Goal: Information Seeking & Learning: Check status

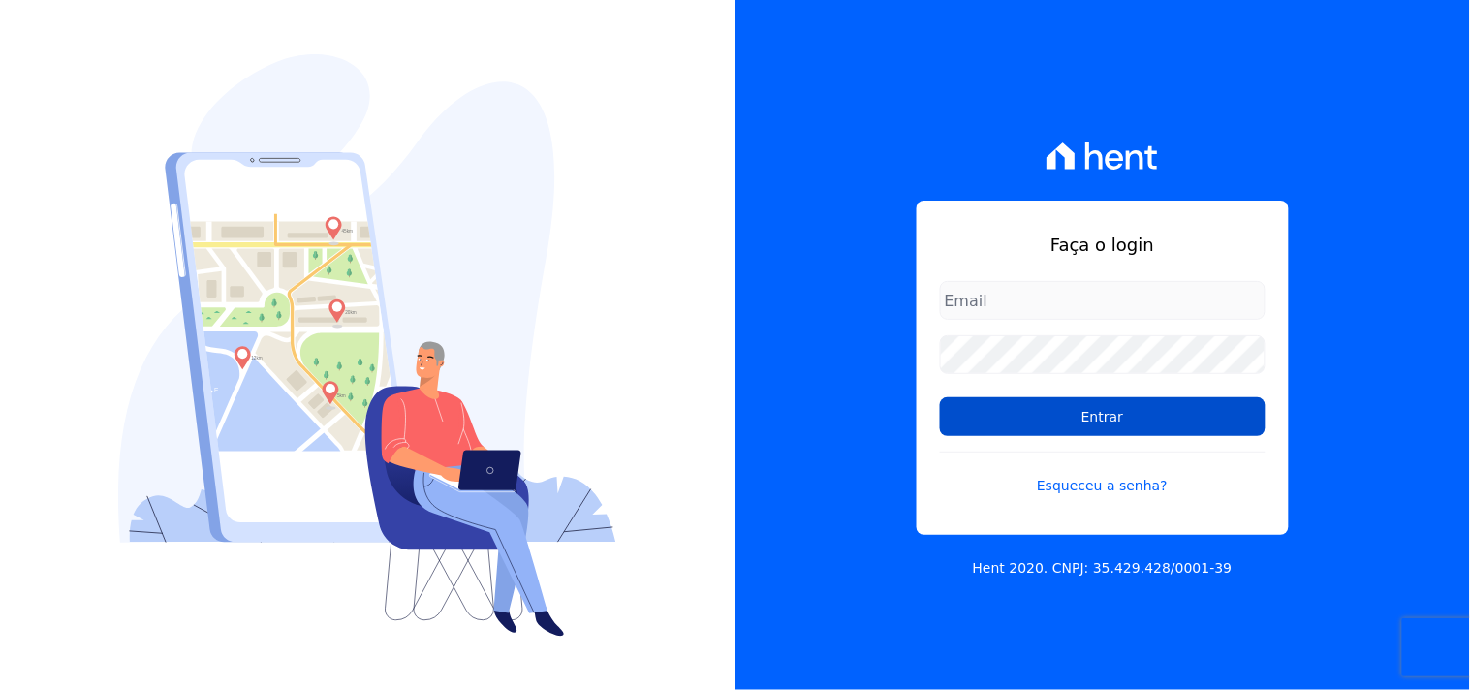
type input "[EMAIL_ADDRESS][DOMAIN_NAME]"
click at [1118, 423] on input "Entrar" at bounding box center [1103, 416] width 326 height 39
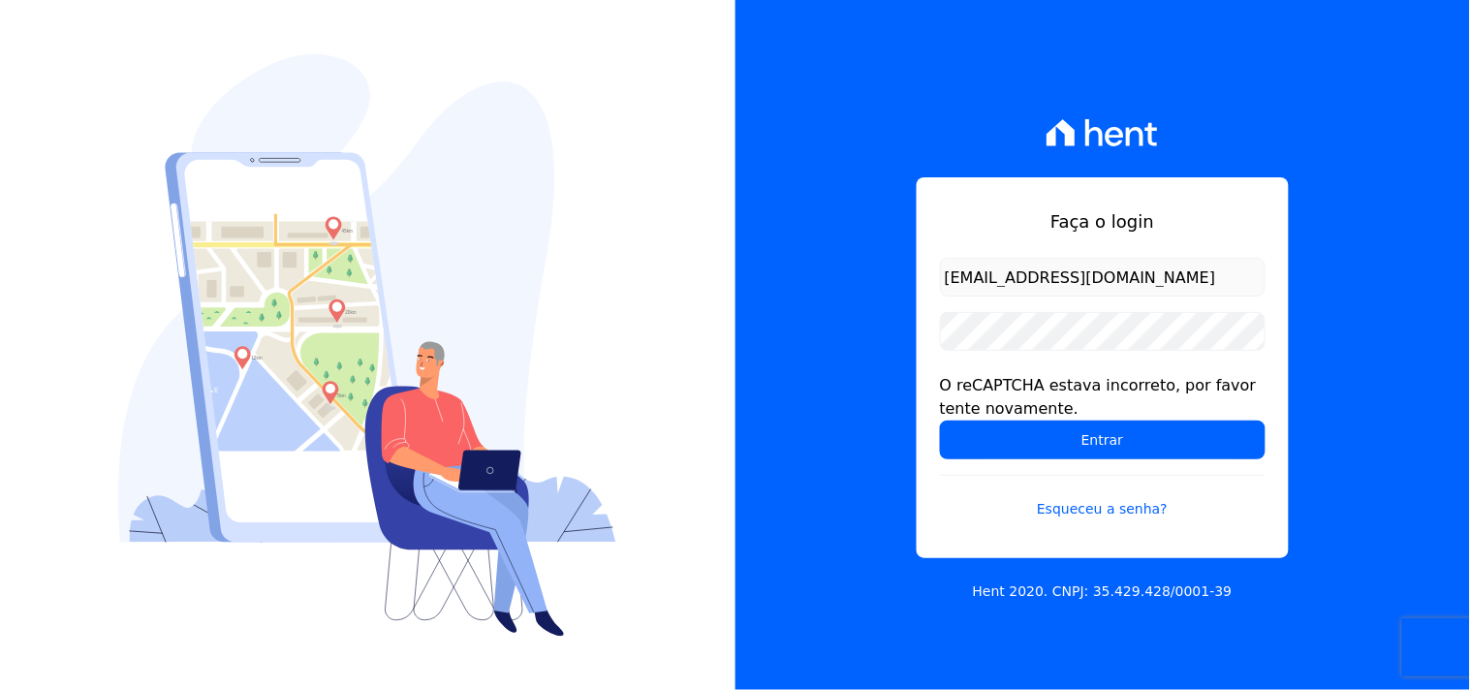
drag, startPoint x: 828, startPoint y: 411, endPoint x: 913, endPoint y: 414, distance: 85.3
click at [828, 411] on div "Faça o login mondeo@mondeoconstrutora.com.br O reCAPTCHA estava incorreto, por …" at bounding box center [1104, 345] width 736 height 690
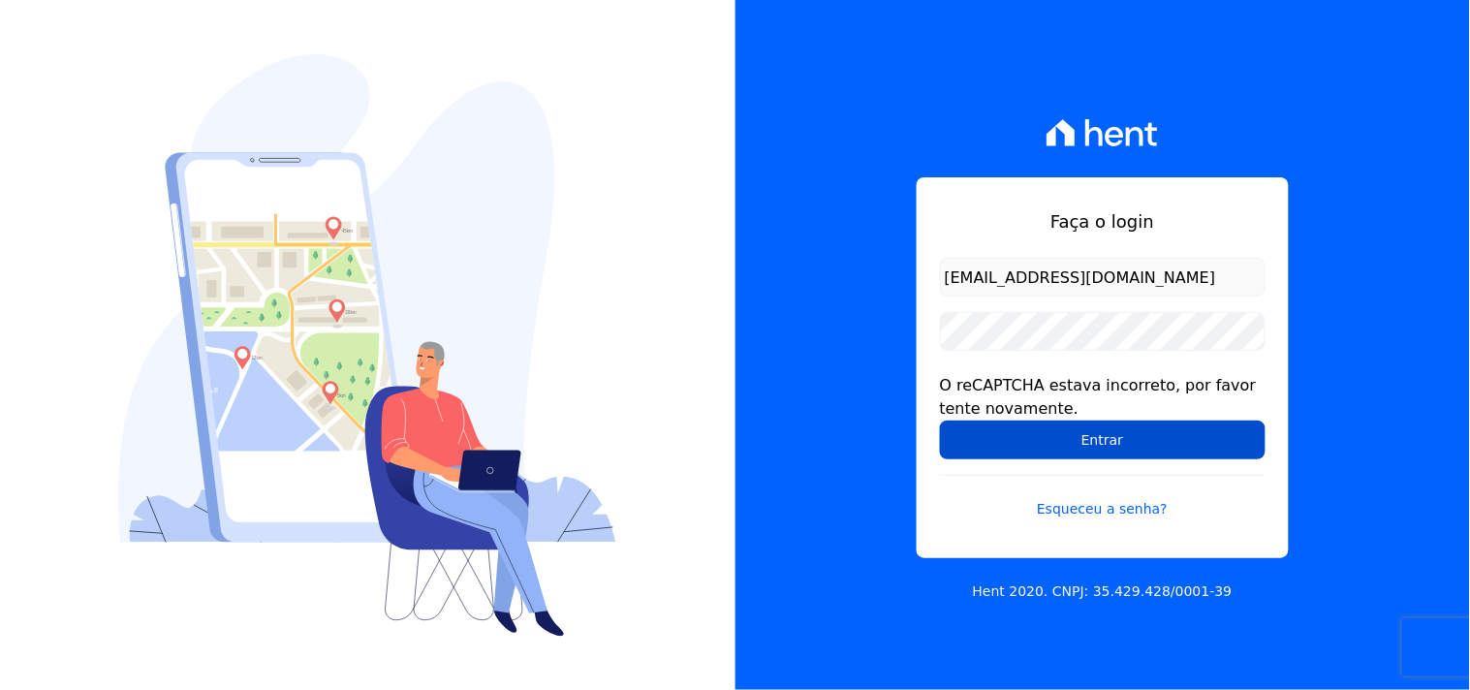
click at [1082, 437] on input "Entrar" at bounding box center [1103, 440] width 326 height 39
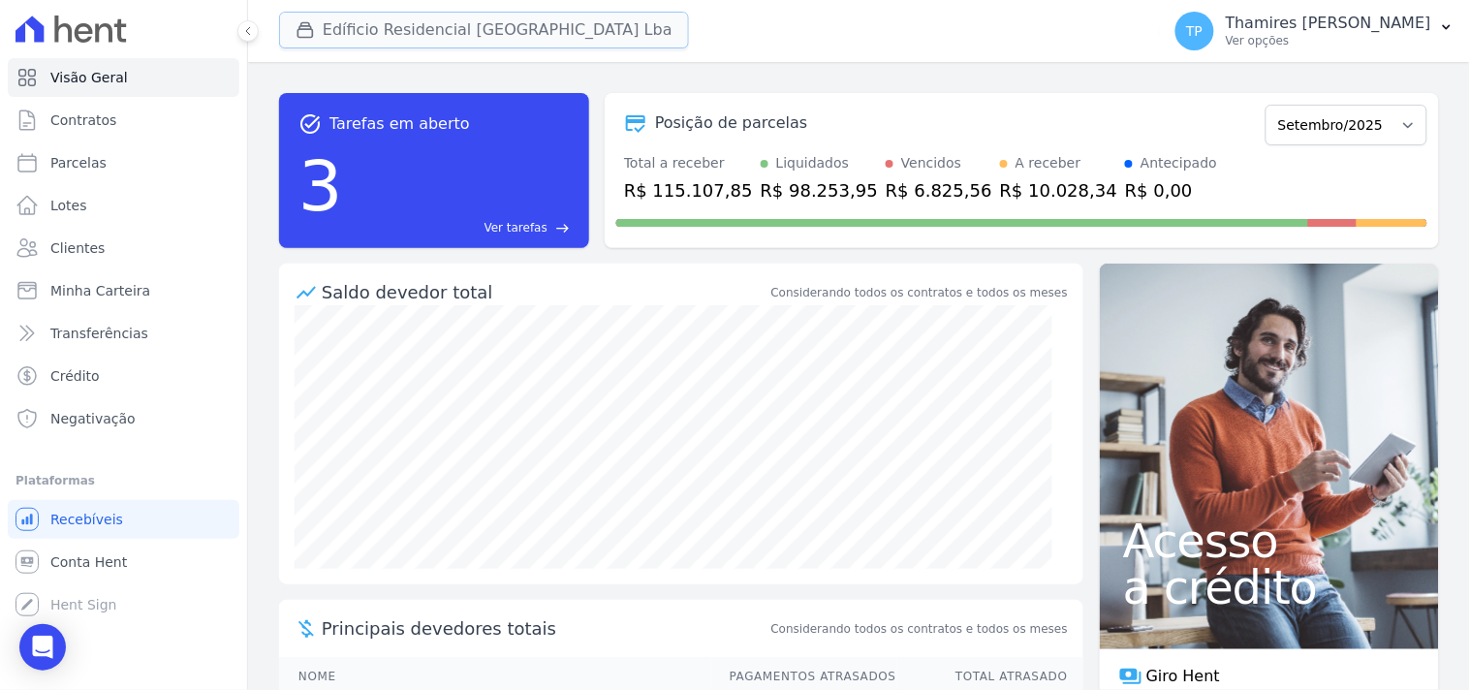
click at [407, 21] on button "Edíficio Residencial Grevílea Park Lba" at bounding box center [484, 30] width 410 height 37
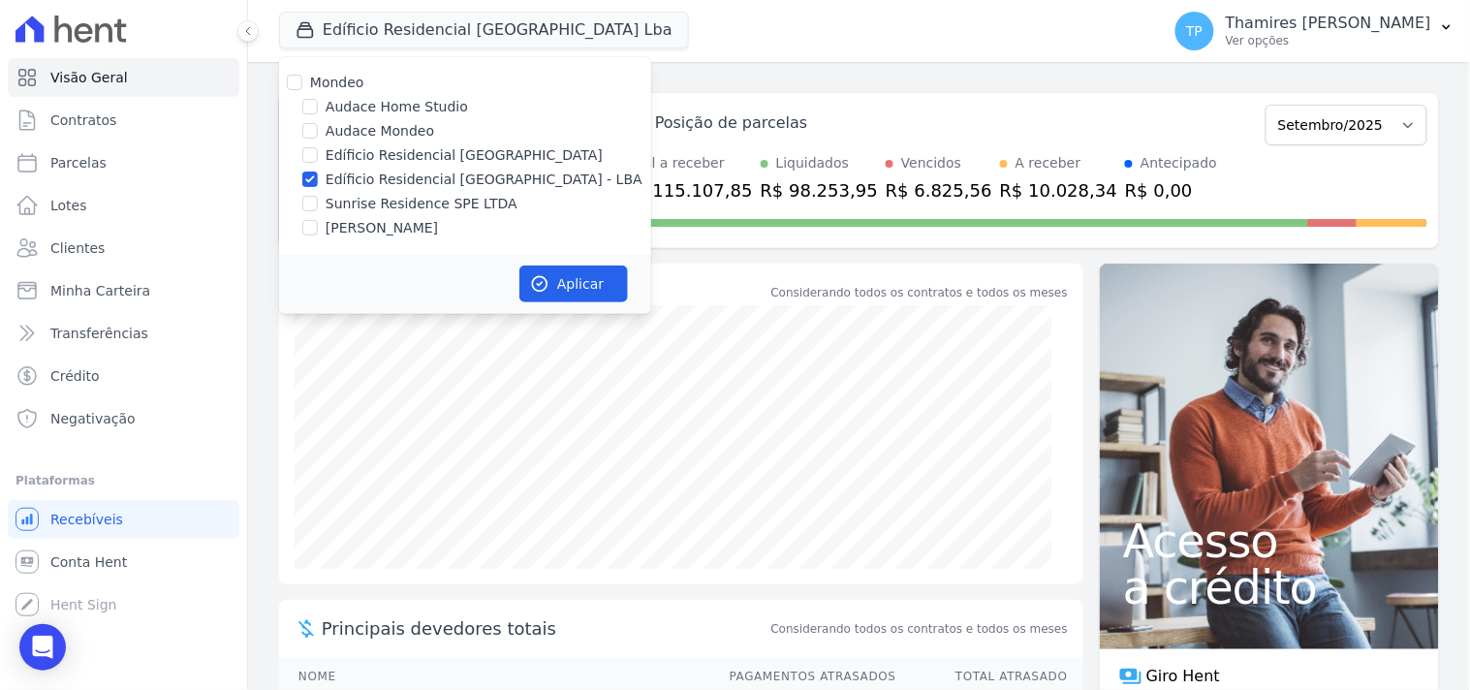
click at [372, 159] on label "Edíficio Residencial Grevílea Park" at bounding box center [464, 155] width 277 height 20
click at [318, 159] on input "Edíficio Residencial Grevílea Park" at bounding box center [310, 155] width 16 height 16
checkbox input "true"
click at [369, 121] on label "Audace Mondeo" at bounding box center [380, 131] width 109 height 20
click at [318, 123] on input "Audace Mondeo" at bounding box center [310, 131] width 16 height 16
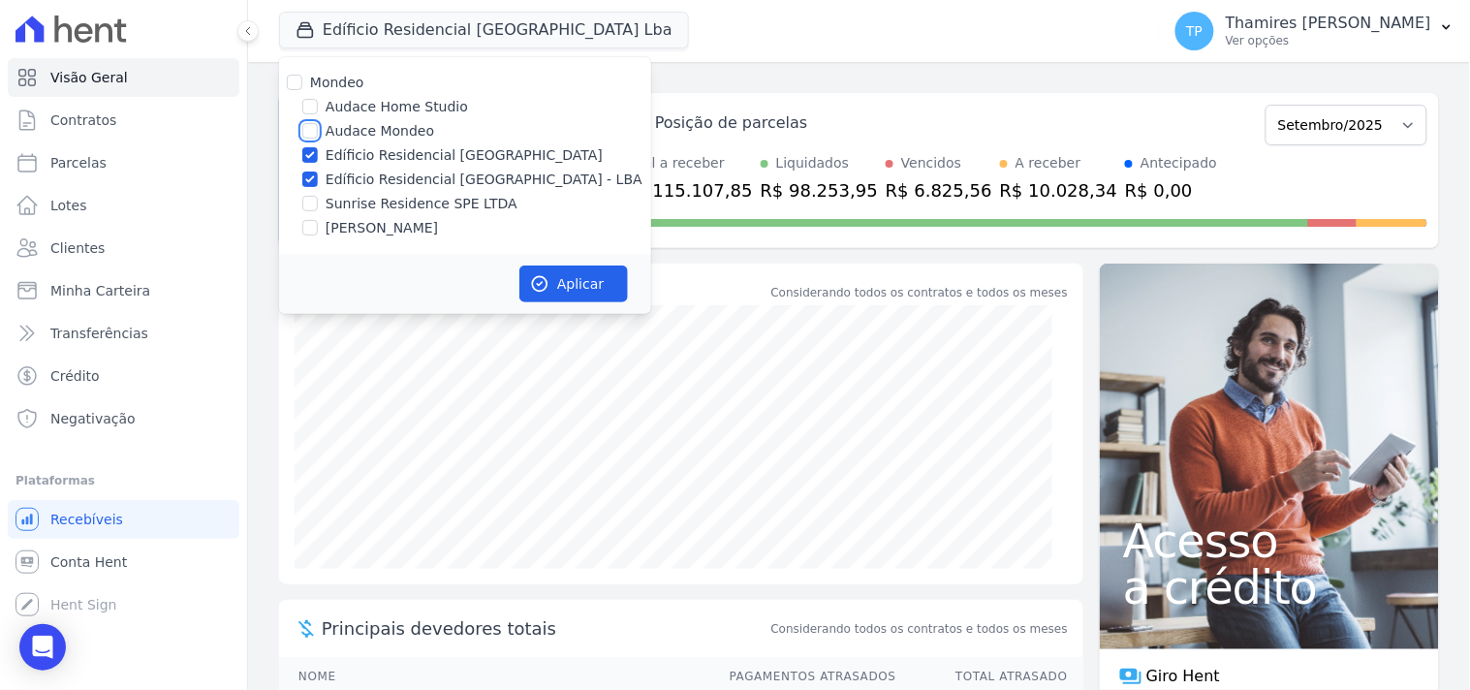
checkbox input "true"
click at [376, 142] on div "Mondeo Audace Home Studio Audace Mondeo Edíficio Residencial Grevílea Park Edíf…" at bounding box center [465, 155] width 372 height 197
click at [378, 156] on label "Edíficio Residencial [GEOGRAPHIC_DATA]" at bounding box center [464, 155] width 277 height 20
click at [318, 156] on input "Edíficio Residencial [GEOGRAPHIC_DATA]" at bounding box center [310, 155] width 16 height 16
checkbox input "false"
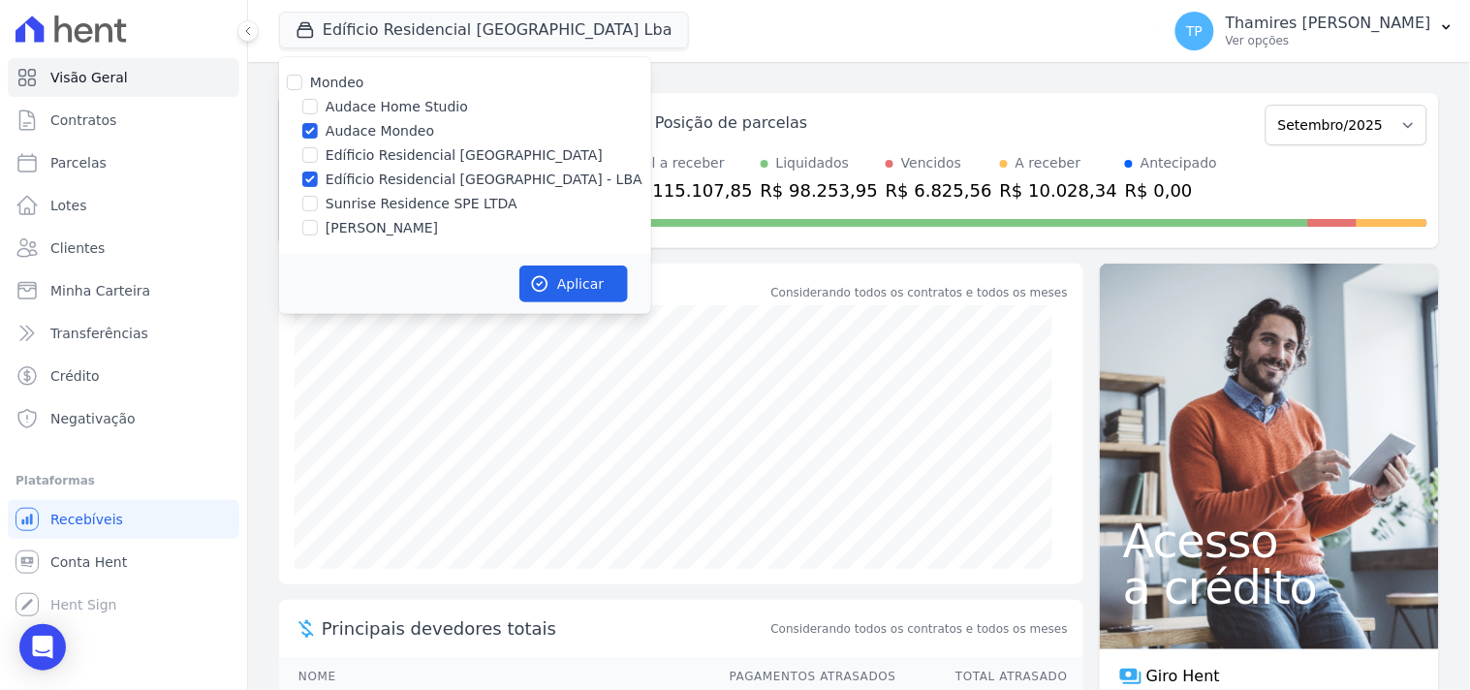
click at [383, 172] on label "Edíficio Residencial [GEOGRAPHIC_DATA] - LBA" at bounding box center [484, 180] width 317 height 20
click at [318, 172] on input "Edíficio Residencial [GEOGRAPHIC_DATA] - LBA" at bounding box center [310, 180] width 16 height 16
checkbox input "false"
click at [592, 300] on button "Aplicar" at bounding box center [573, 284] width 109 height 37
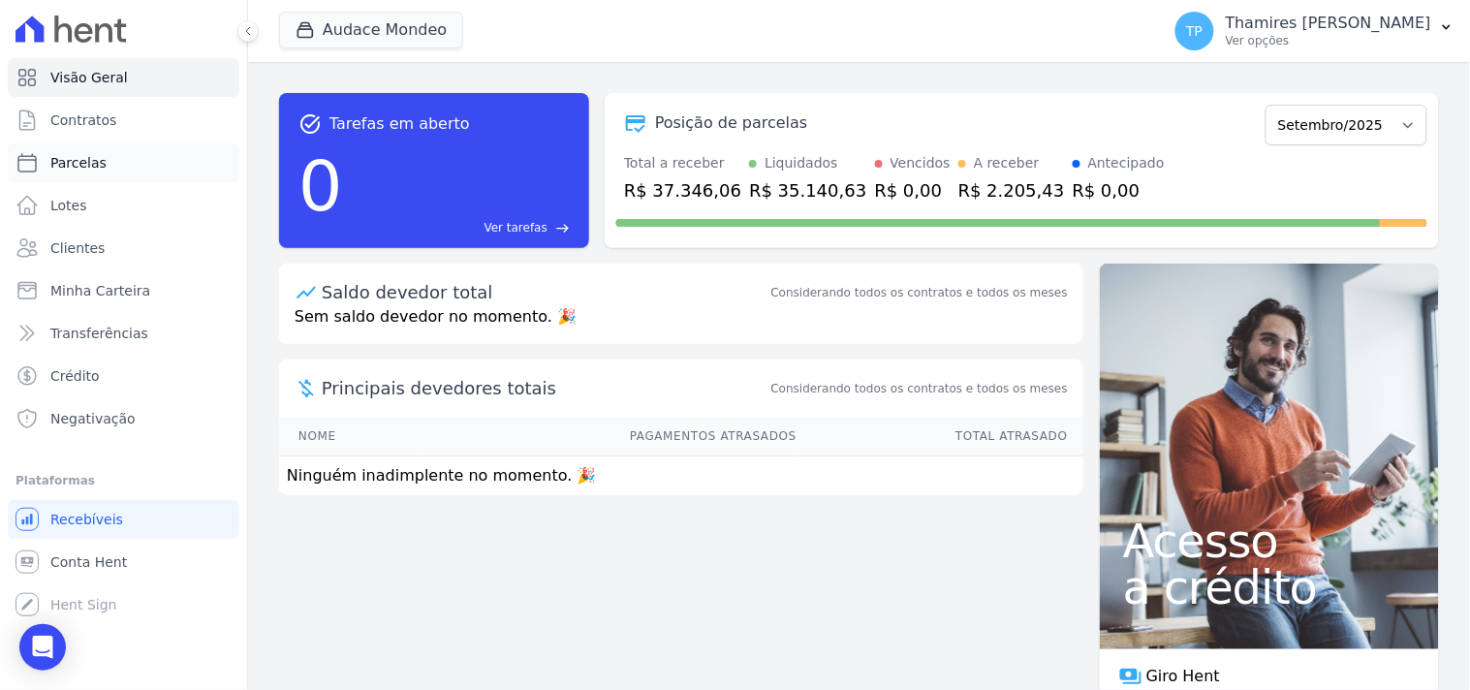
click at [138, 162] on link "Parcelas" at bounding box center [124, 162] width 232 height 39
select select
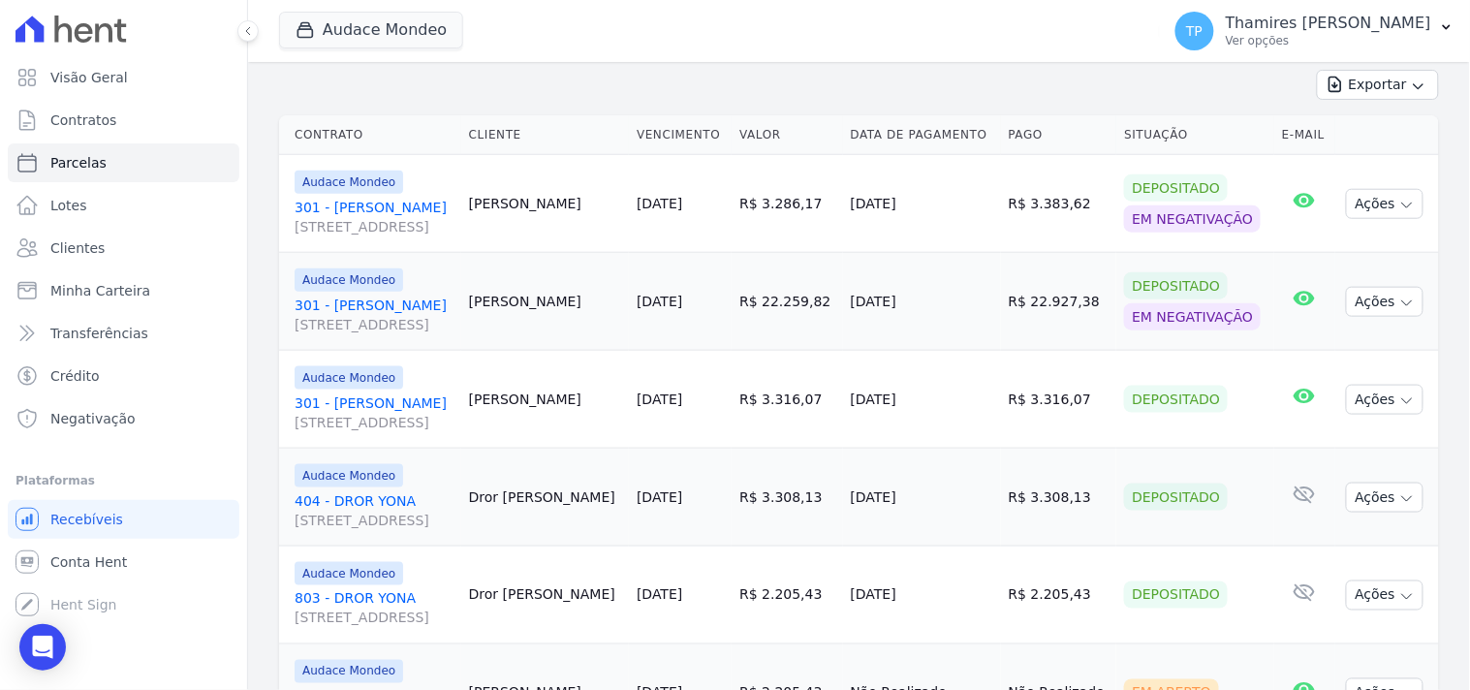
scroll to position [534, 0]
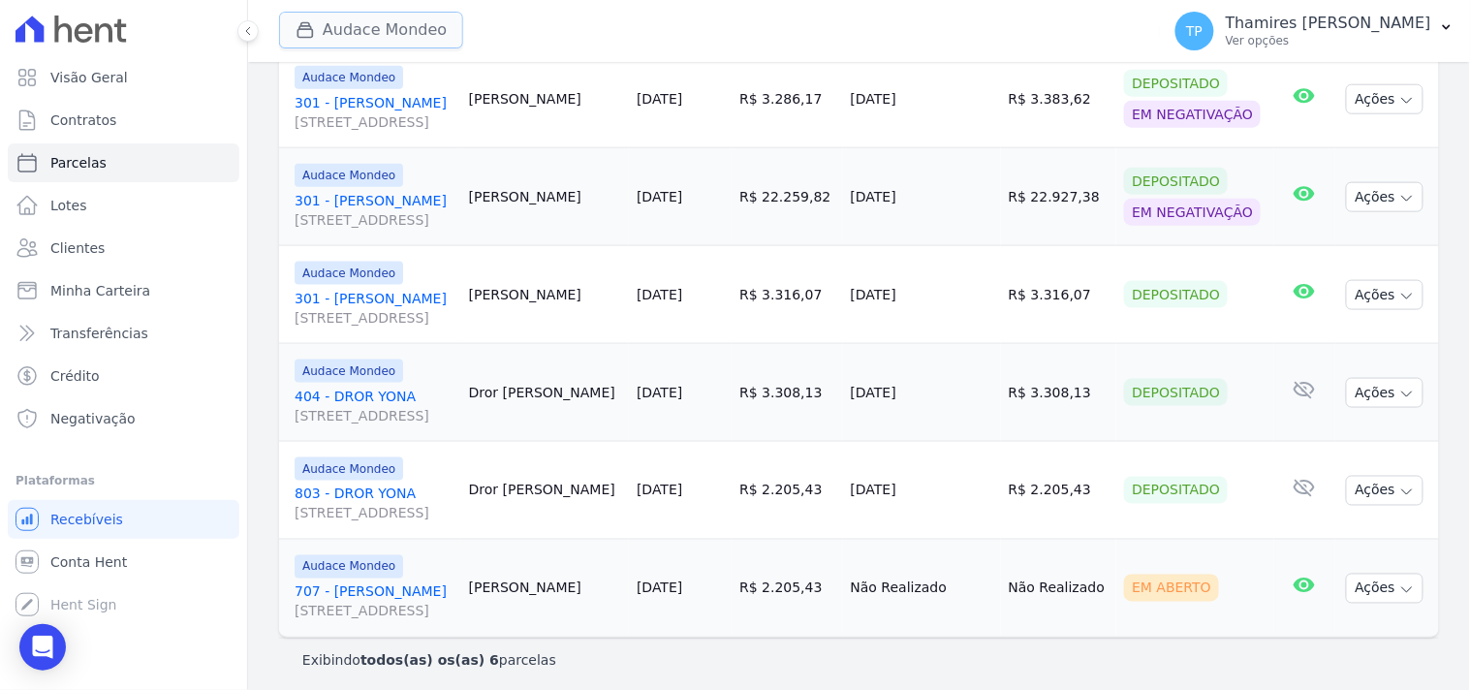
click at [380, 21] on button "Audace Mondeo" at bounding box center [371, 30] width 184 height 37
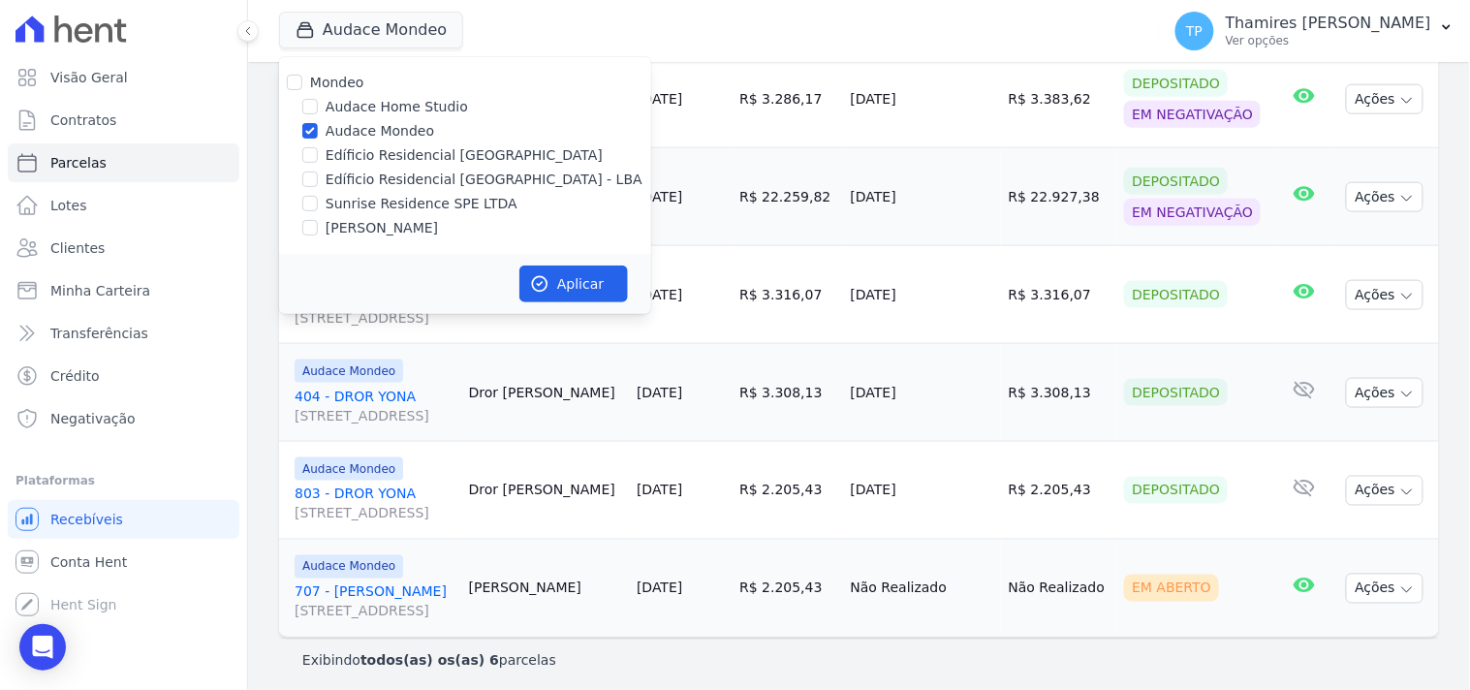
click at [363, 221] on label "[PERSON_NAME]" at bounding box center [382, 228] width 112 height 20
click at [318, 221] on input "[PERSON_NAME]" at bounding box center [310, 228] width 16 height 16
checkbox input "true"
click at [386, 124] on label "Audace Mondeo" at bounding box center [380, 131] width 109 height 20
click at [318, 124] on input "Audace Mondeo" at bounding box center [310, 131] width 16 height 16
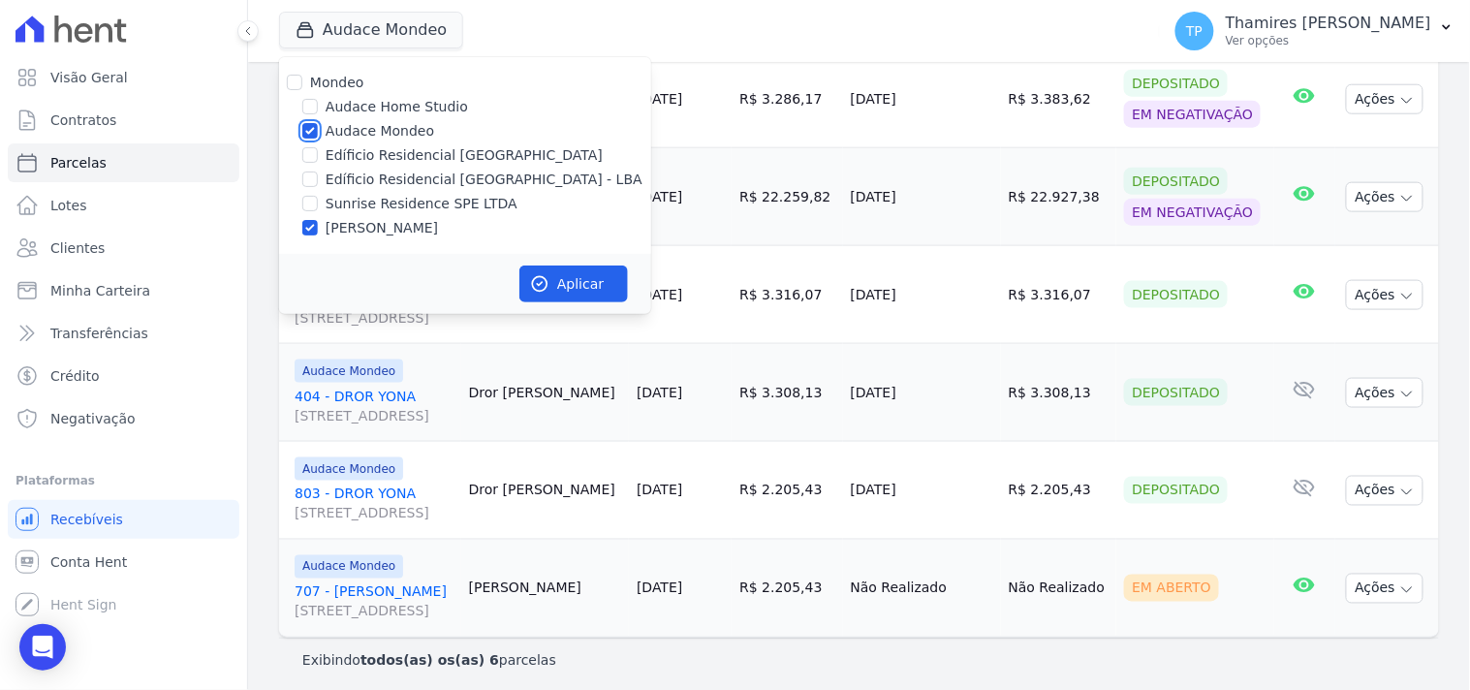
checkbox input "false"
click at [556, 282] on button "Aplicar" at bounding box center [573, 284] width 109 height 37
select select
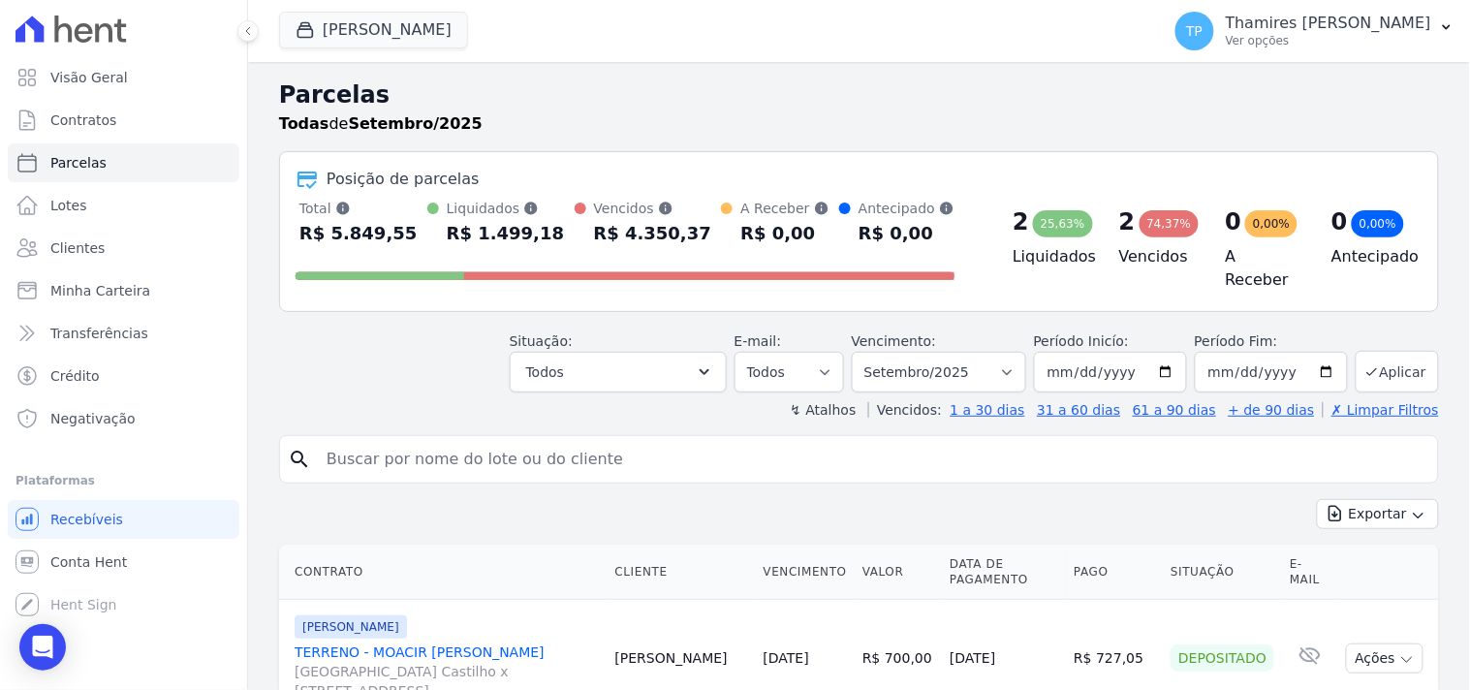
scroll to position [430, 0]
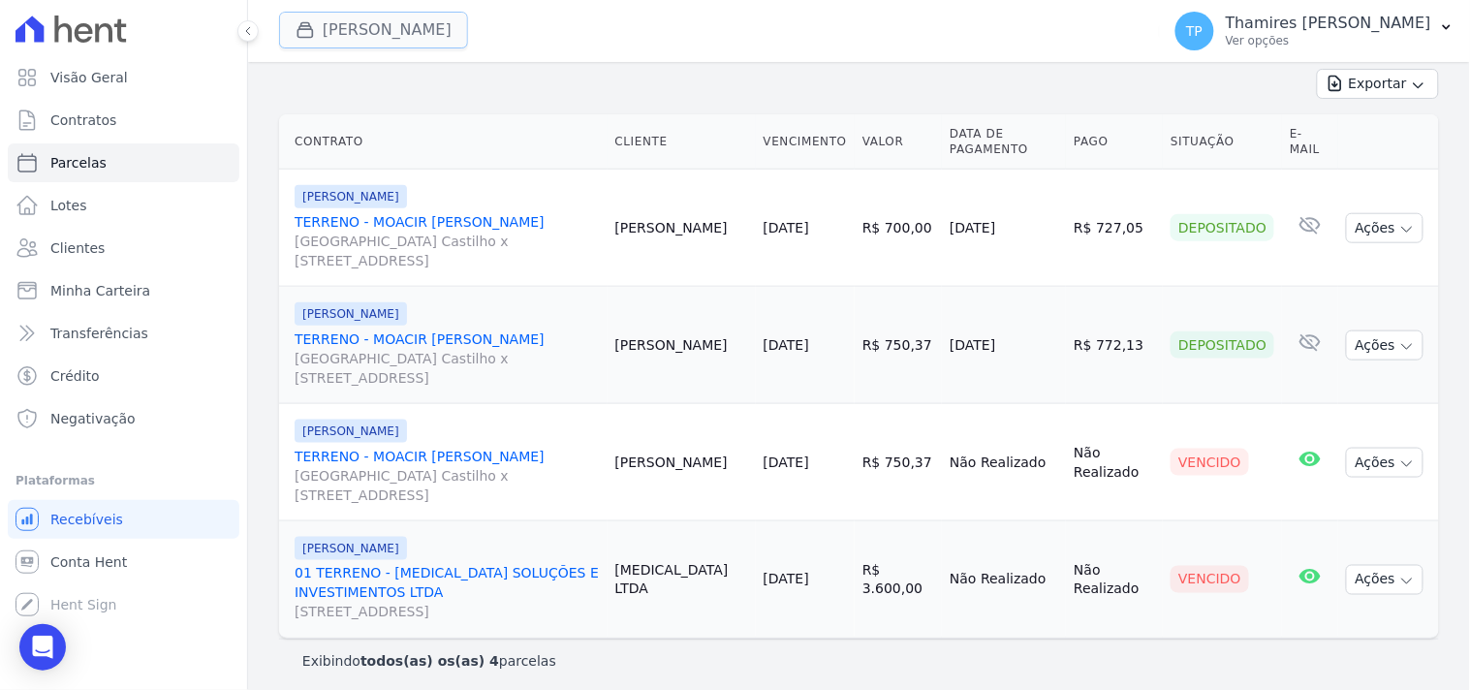
click at [323, 33] on button "Terreno De Goioerê" at bounding box center [373, 30] width 189 height 37
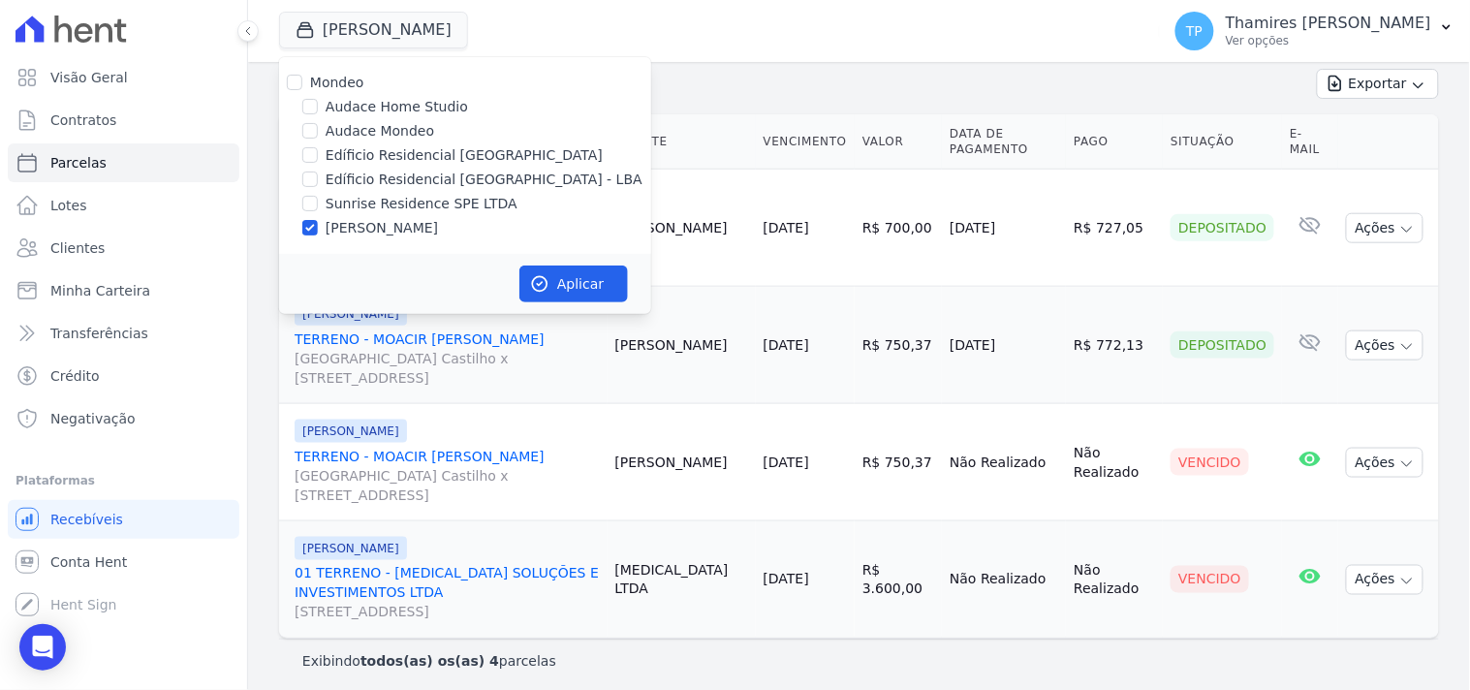
click at [363, 179] on label "Edíficio Residencial [GEOGRAPHIC_DATA] - LBA" at bounding box center [484, 180] width 317 height 20
click at [318, 179] on input "Edíficio Residencial [GEOGRAPHIC_DATA] - LBA" at bounding box center [310, 180] width 16 height 16
checkbox input "true"
click at [363, 219] on label "[PERSON_NAME]" at bounding box center [382, 228] width 112 height 20
click at [318, 220] on input "[PERSON_NAME]" at bounding box center [310, 228] width 16 height 16
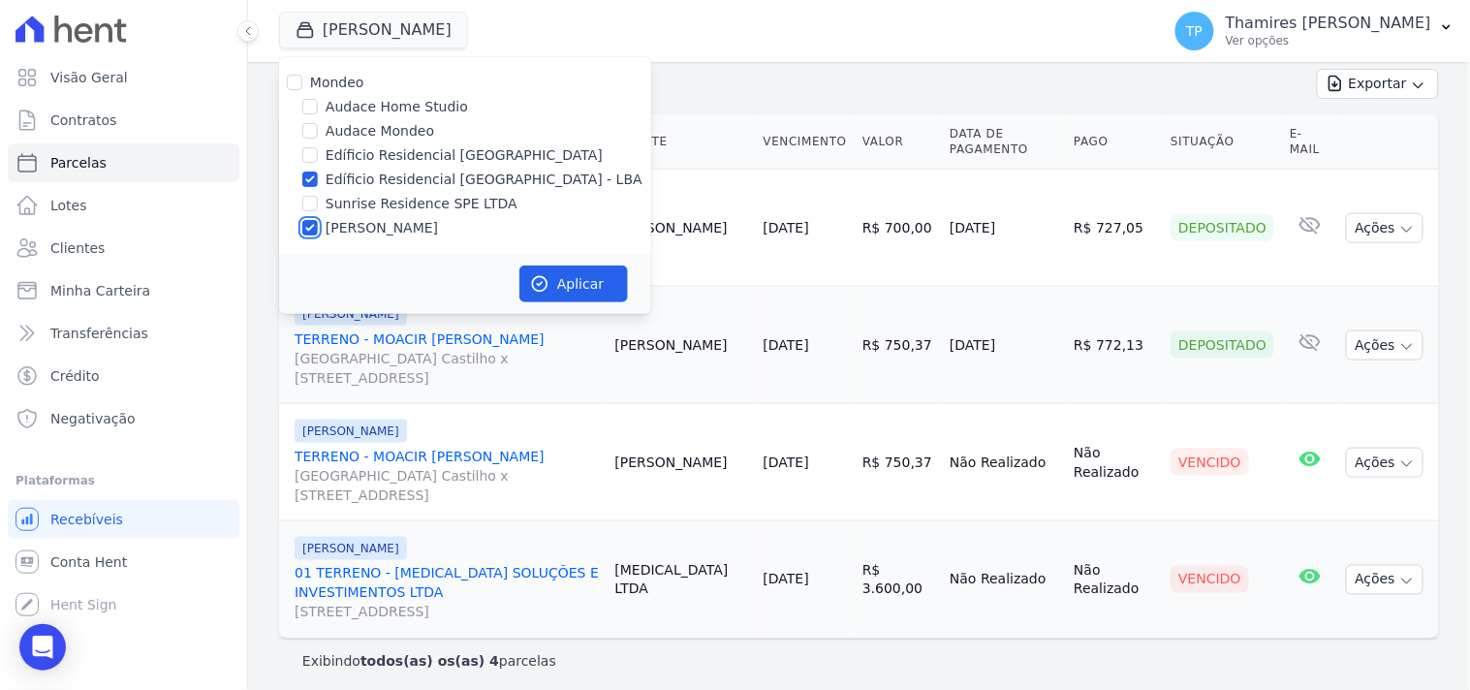
checkbox input "false"
click at [580, 291] on button "Aplicar" at bounding box center [573, 284] width 109 height 37
select select
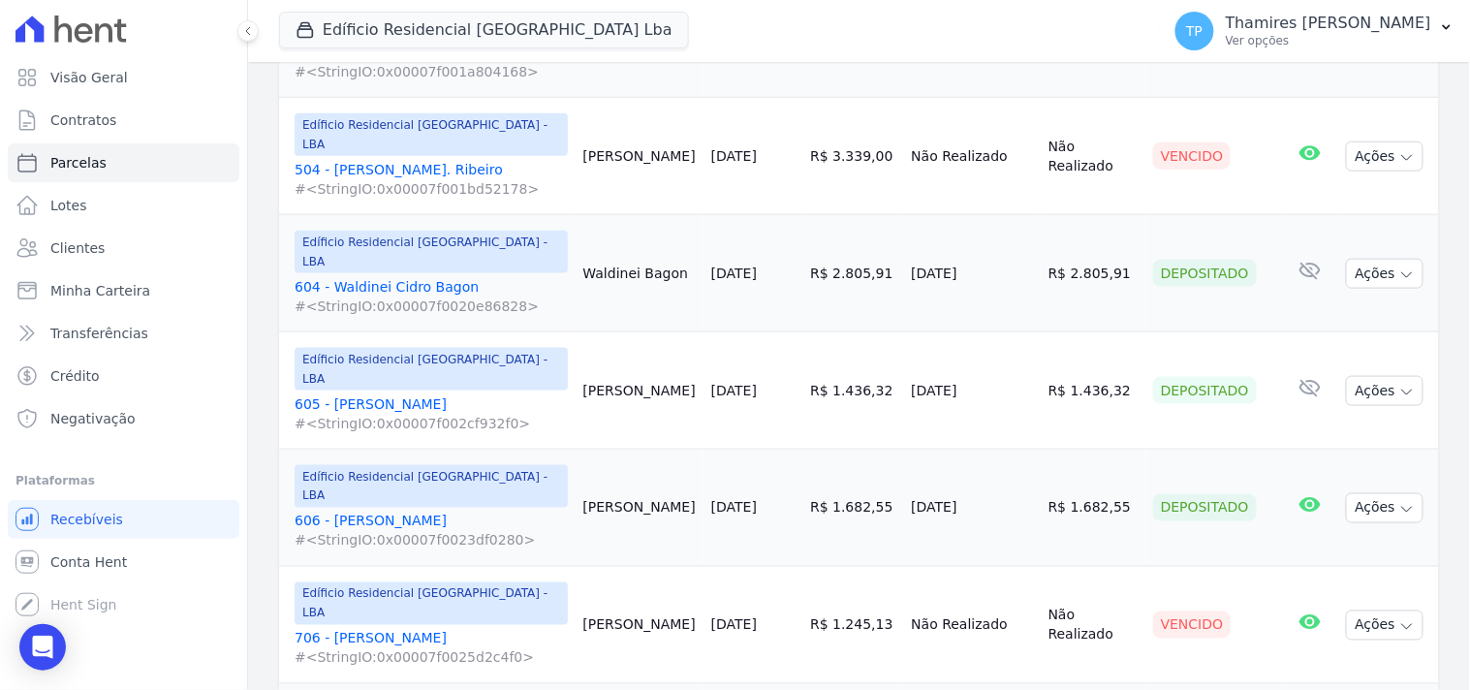
scroll to position [2420, 0]
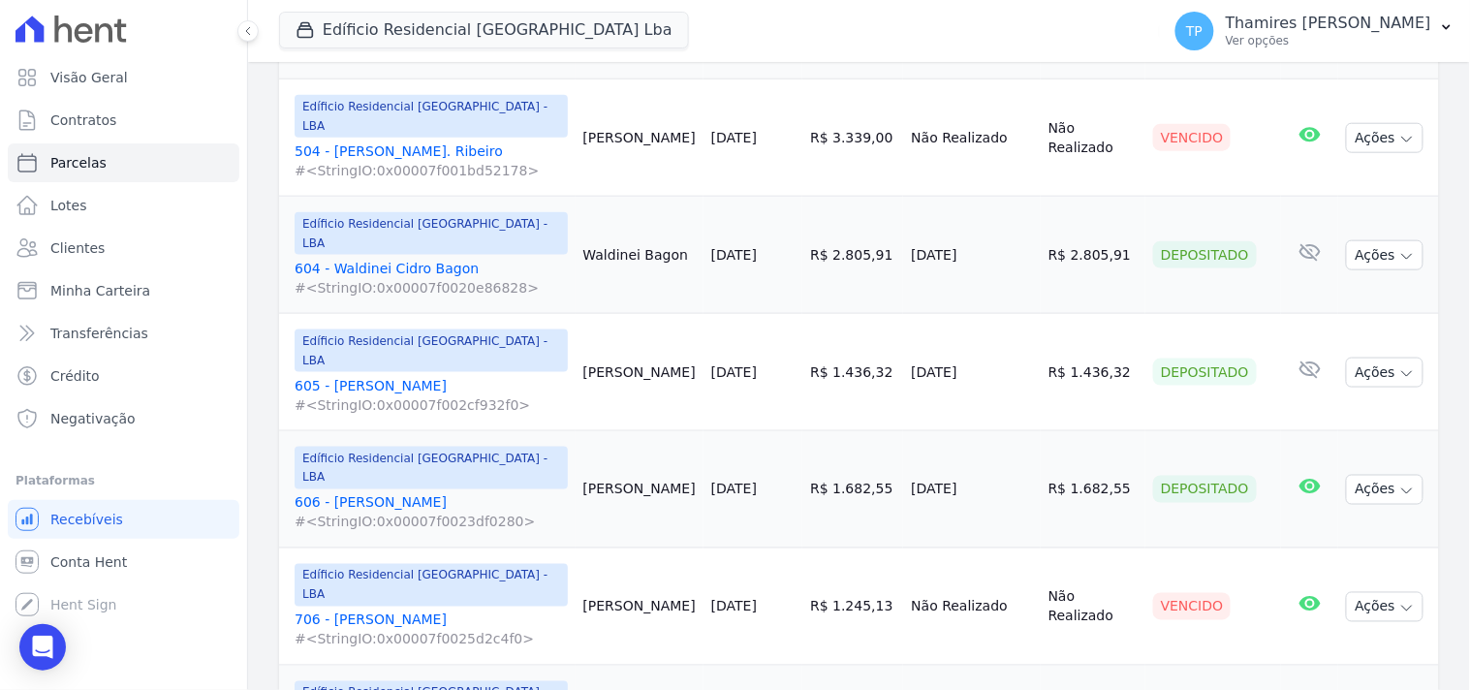
select select
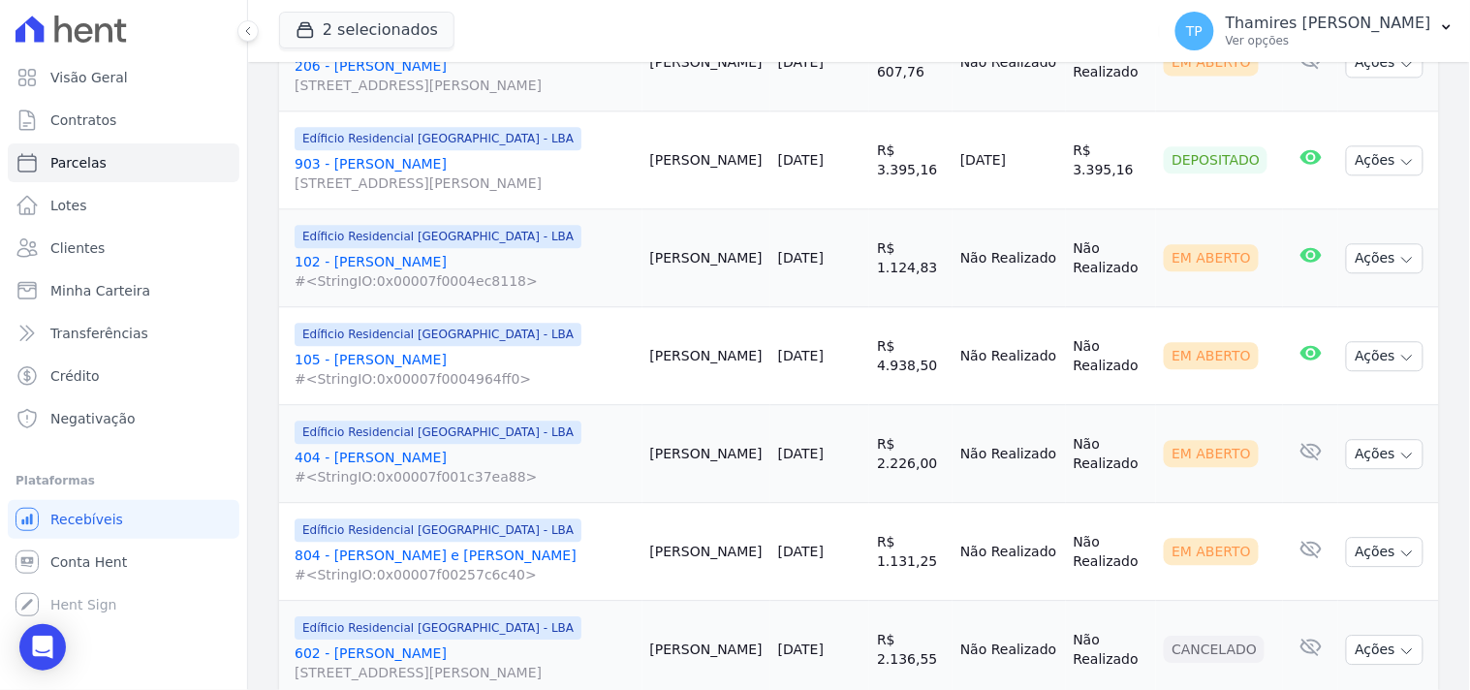
scroll to position [1194, 0]
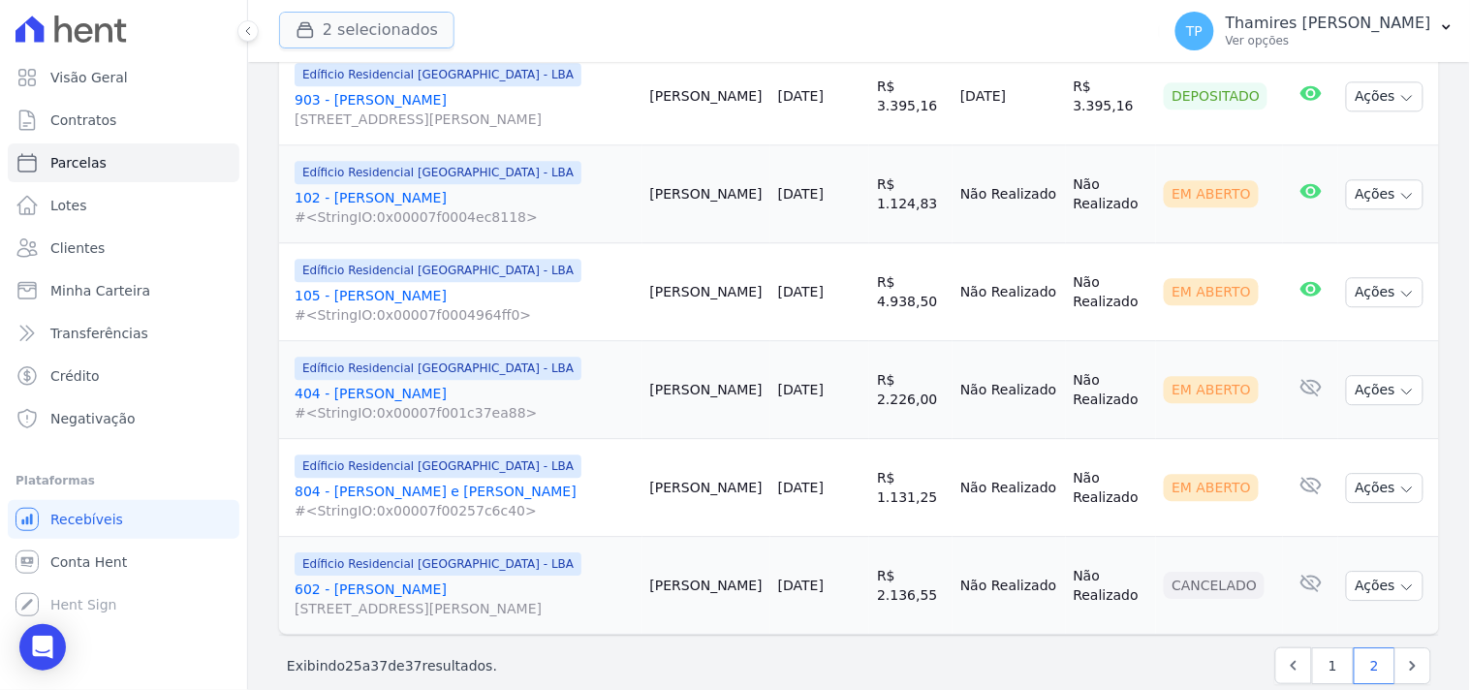
click at [386, 19] on button "2 selecionados" at bounding box center [366, 30] width 175 height 37
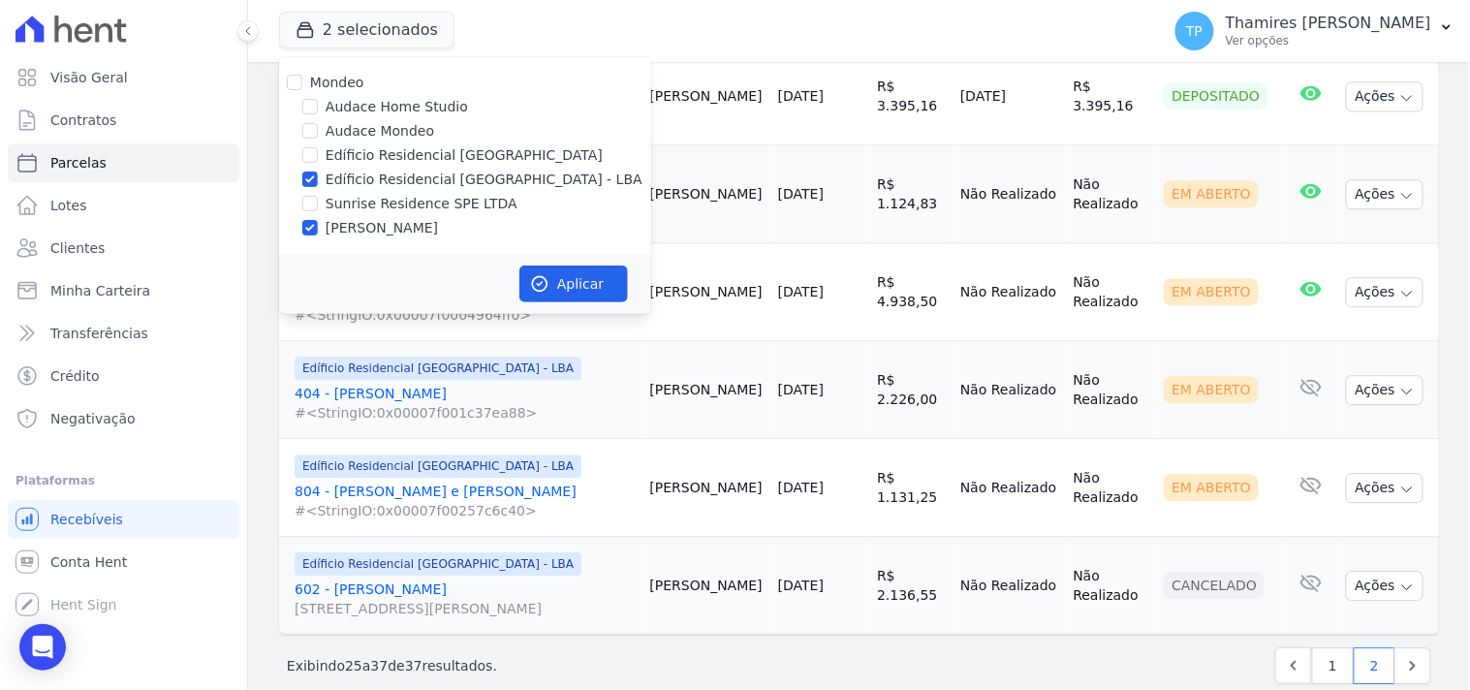
drag, startPoint x: 375, startPoint y: 200, endPoint x: 384, endPoint y: 186, distance: 16.1
click at [376, 199] on label "Sunrise Residence SPE LTDA" at bounding box center [422, 204] width 192 height 20
click at [307, 200] on input "Sunrise Residence SPE LTDA" at bounding box center [310, 204] width 16 height 16
checkbox input "true"
click at [337, 187] on label "Edíficio Residencial [GEOGRAPHIC_DATA] - LBA" at bounding box center [484, 180] width 317 height 20
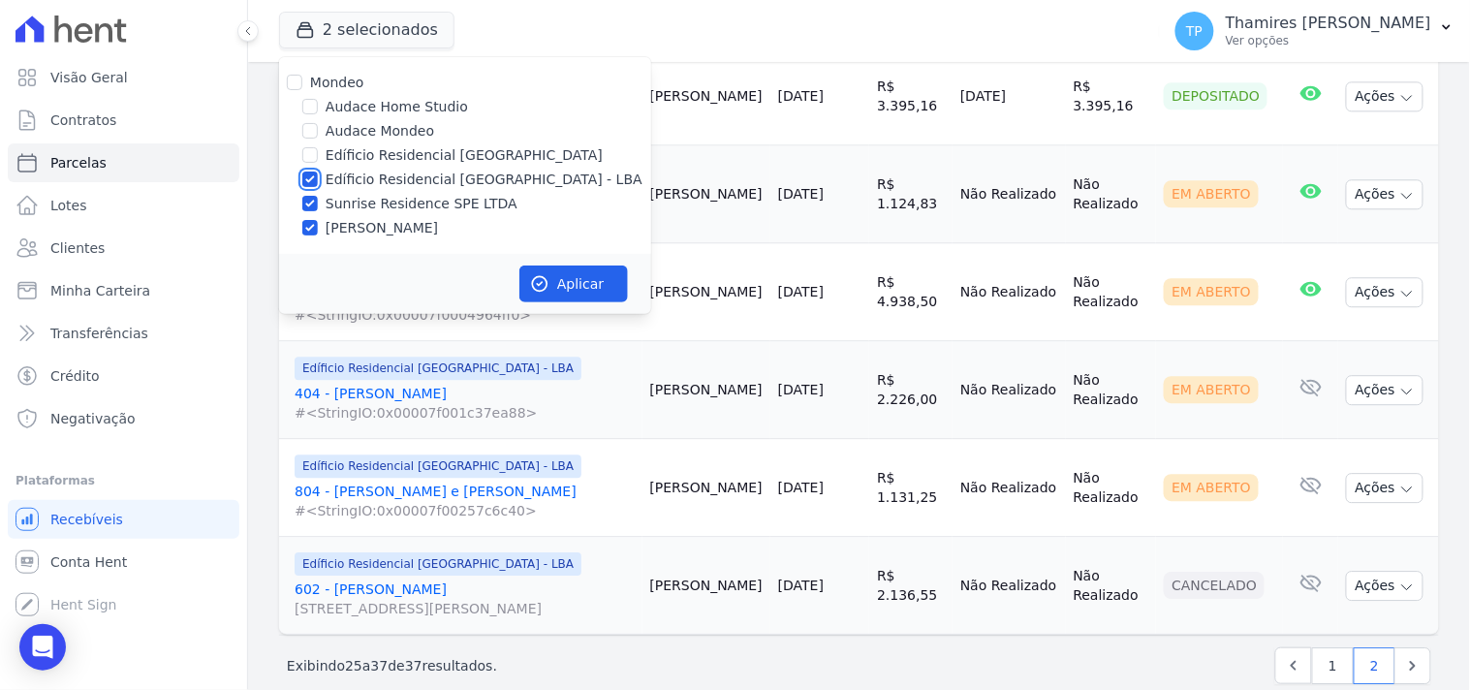
click at [318, 187] on input "Edíficio Residencial [GEOGRAPHIC_DATA] - LBA" at bounding box center [310, 180] width 16 height 16
checkbox input "false"
click at [334, 219] on label "[PERSON_NAME]" at bounding box center [382, 228] width 112 height 20
click at [318, 220] on input "[PERSON_NAME]" at bounding box center [310, 228] width 16 height 16
checkbox input "false"
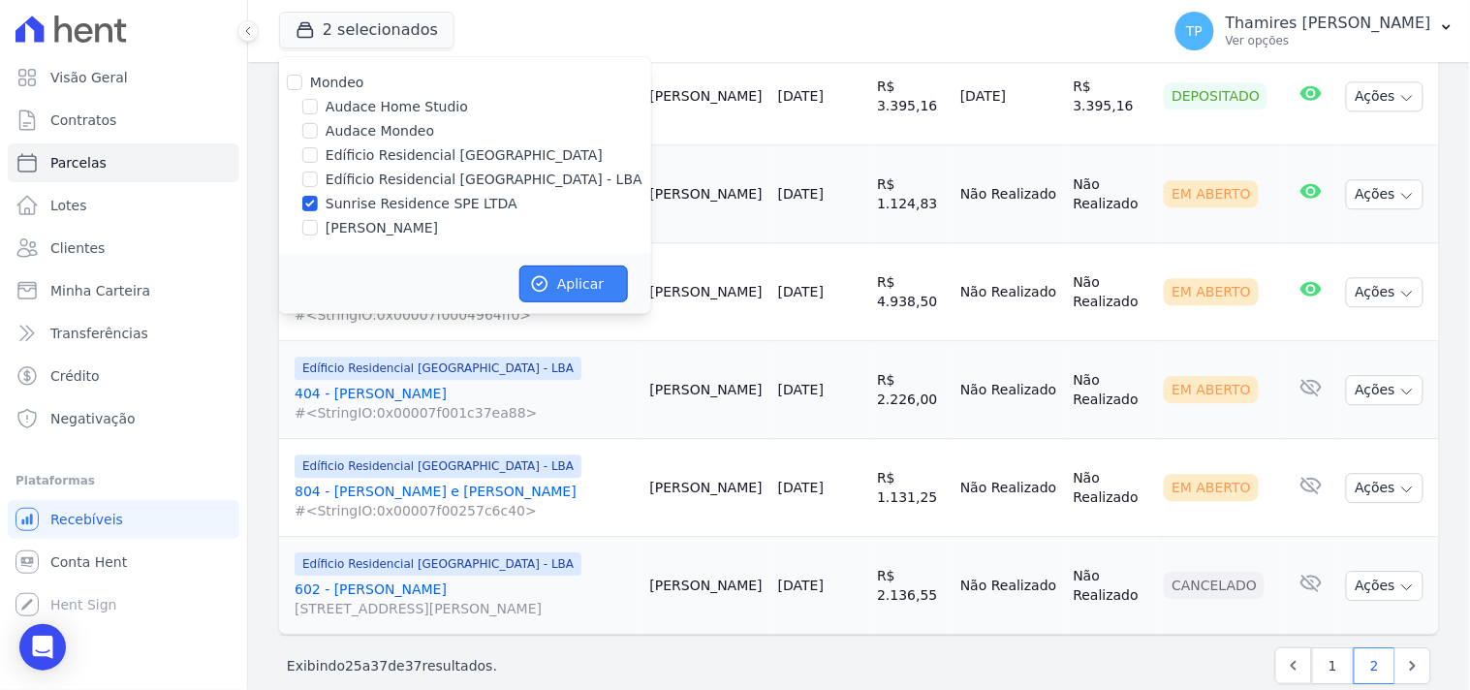
click at [580, 288] on button "Aplicar" at bounding box center [573, 284] width 109 height 37
select select
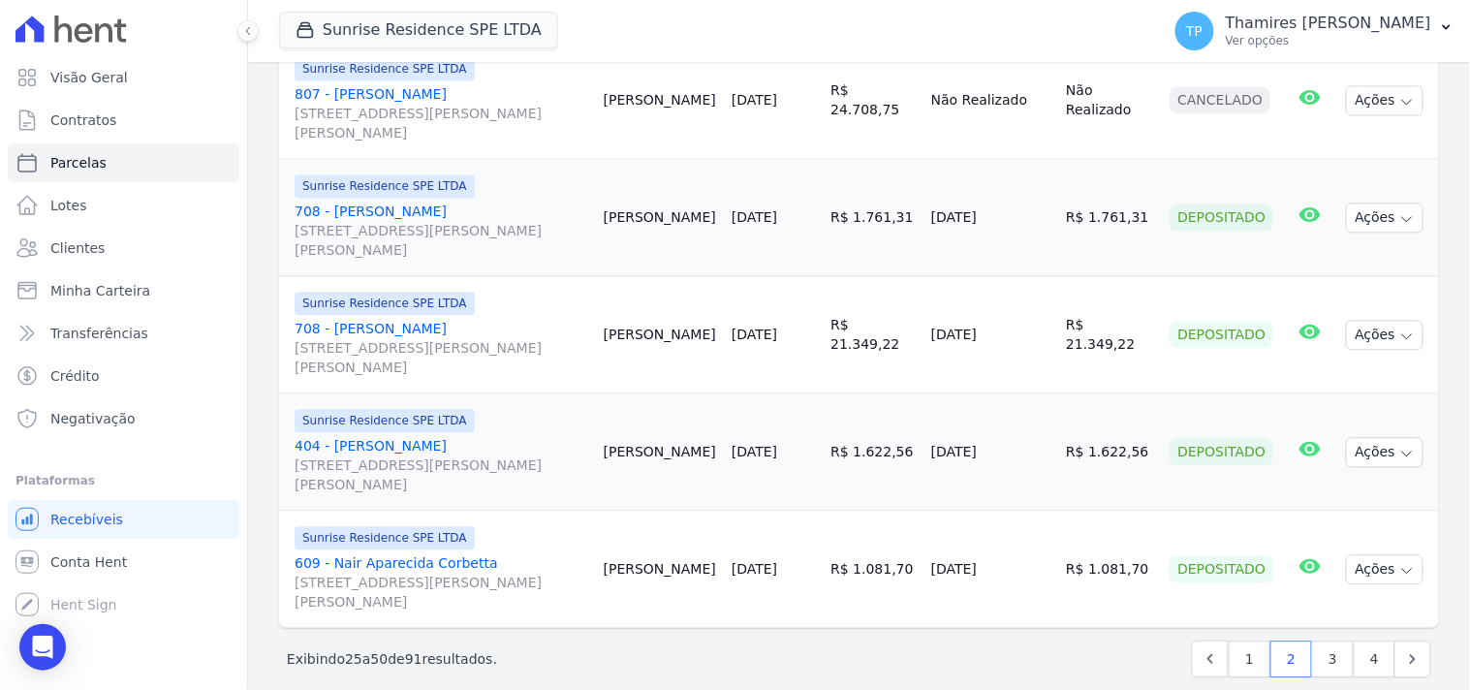
scroll to position [2920, 0]
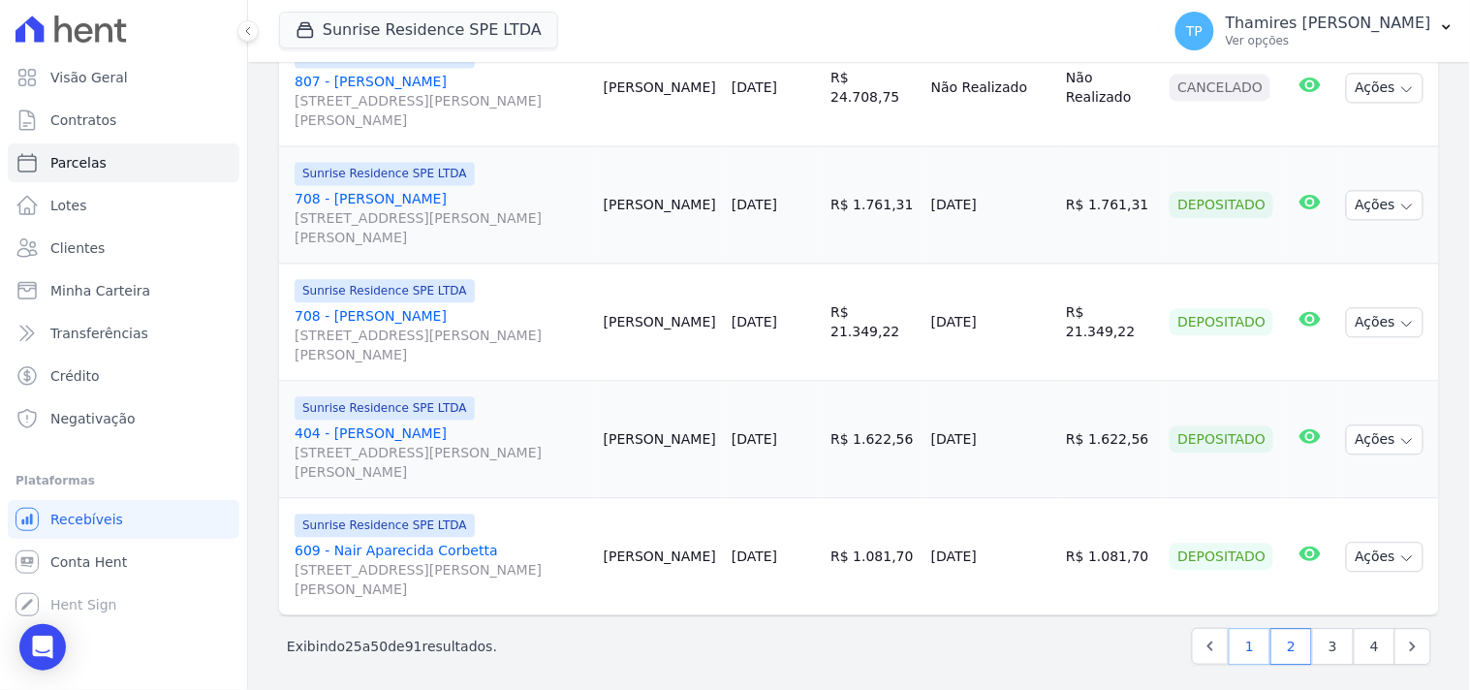
click at [1242, 633] on link "1" at bounding box center [1250, 646] width 42 height 37
select select
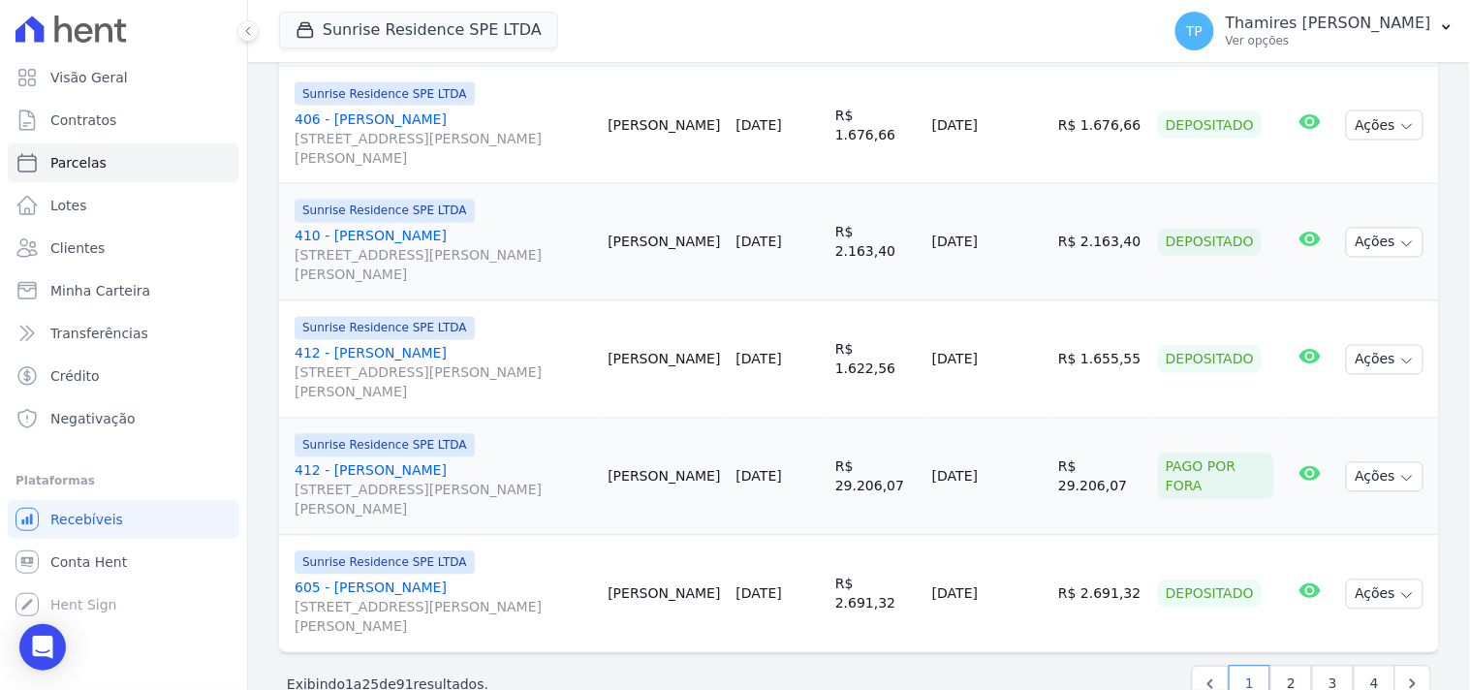
scroll to position [2745, 0]
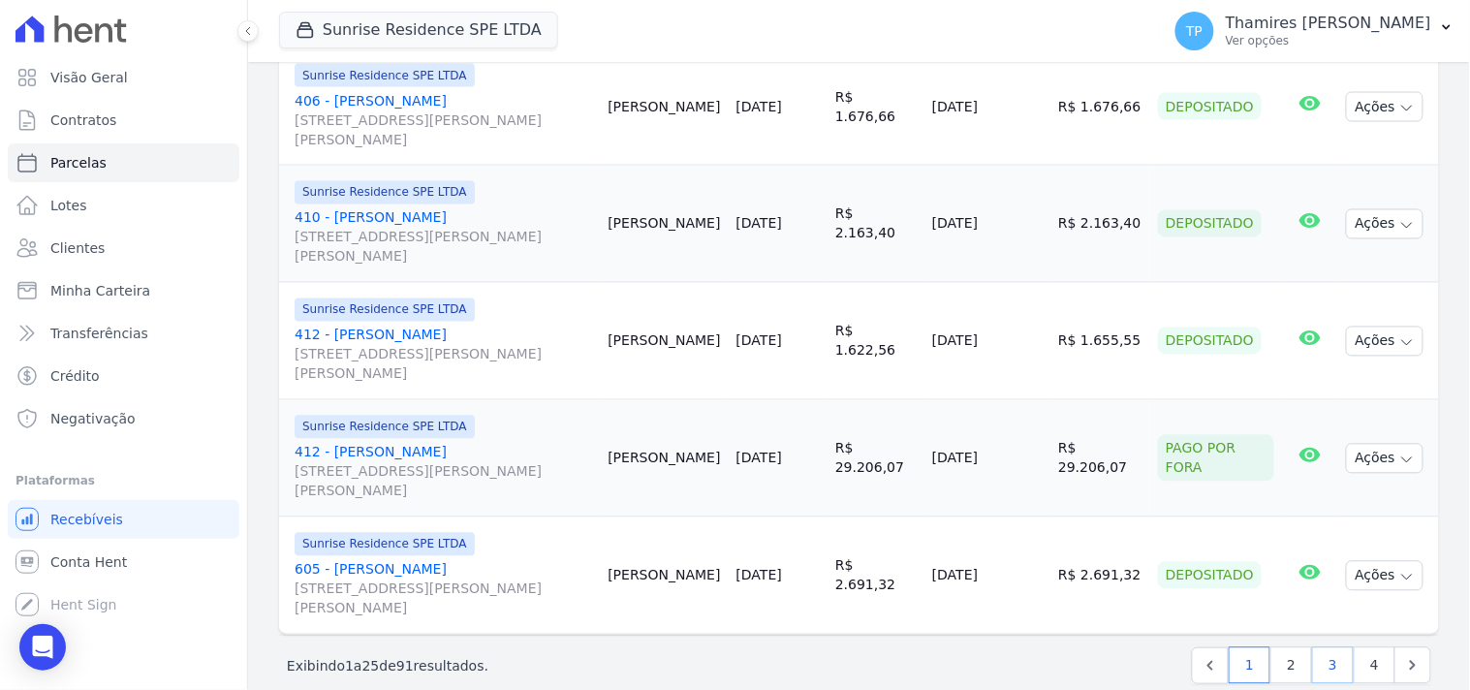
click at [1313, 647] on link "3" at bounding box center [1333, 665] width 42 height 37
select select
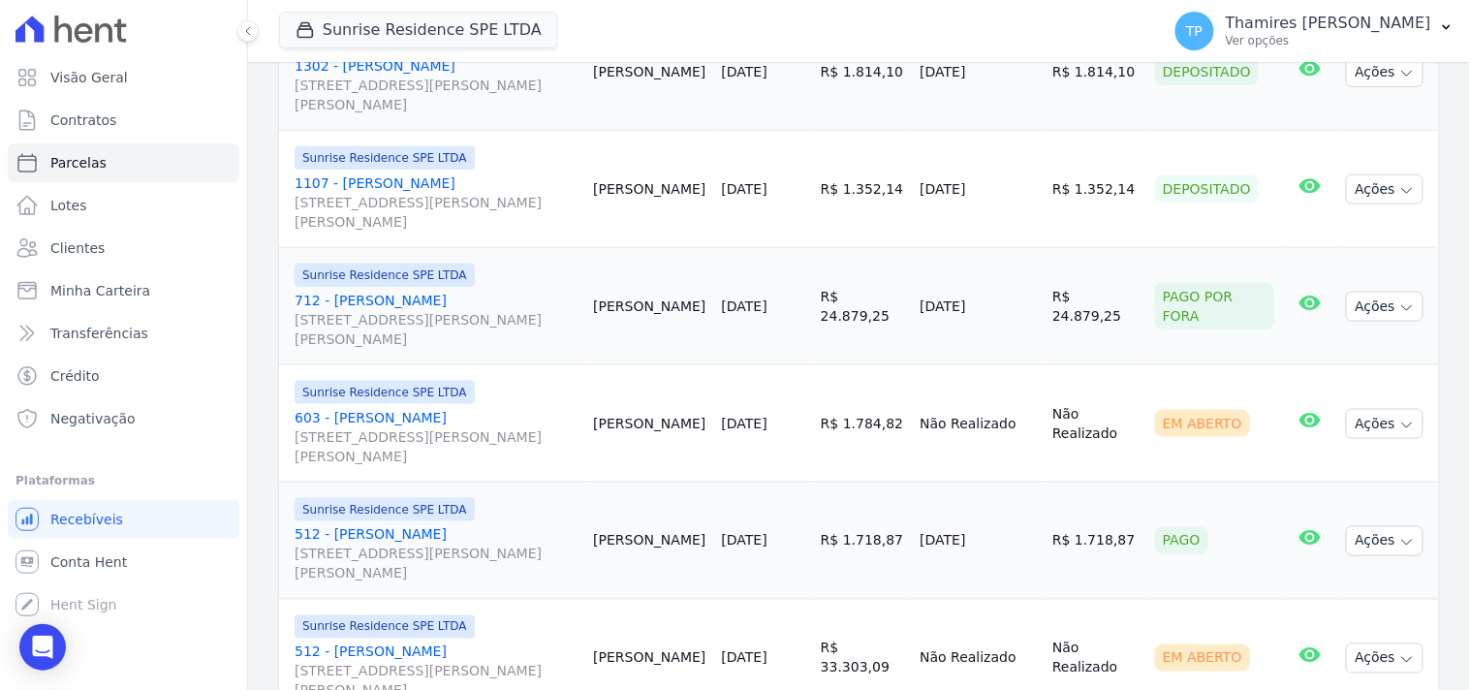
scroll to position [2476, 0]
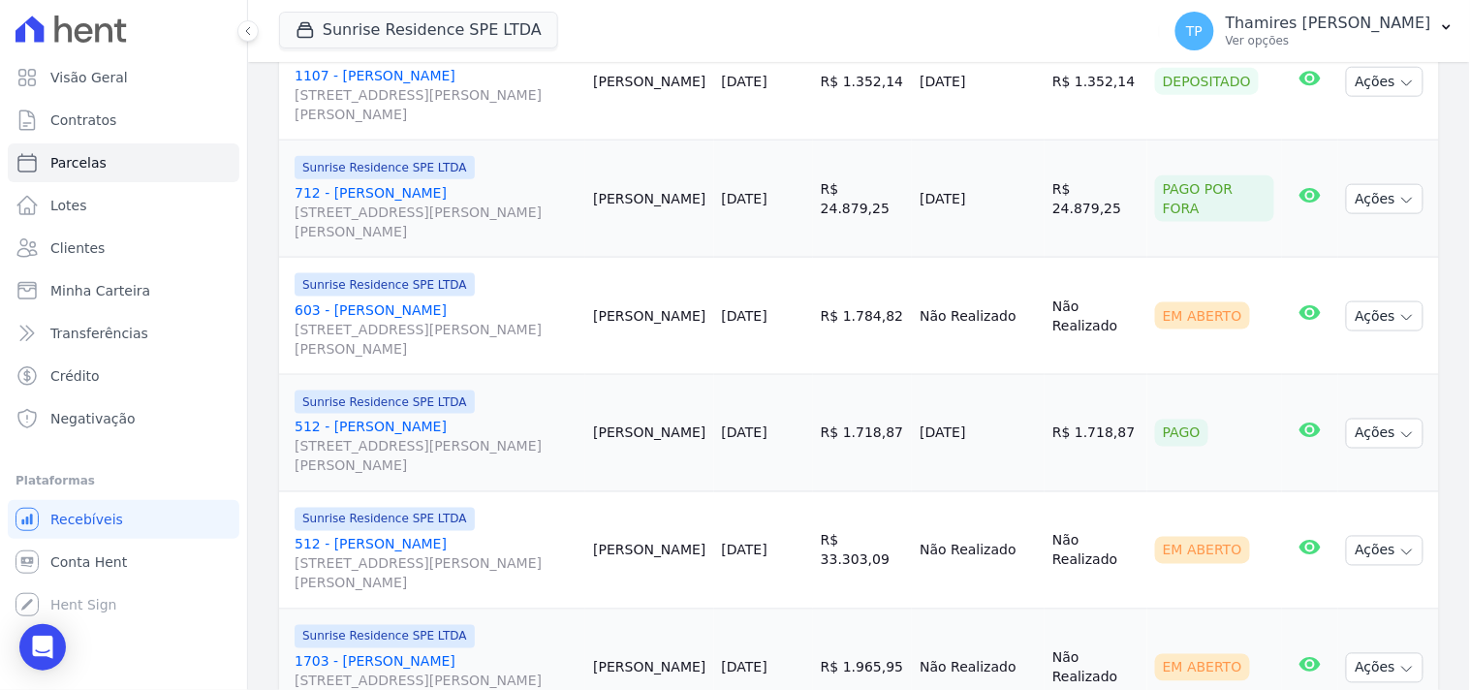
drag, startPoint x: 926, startPoint y: 407, endPoint x: 1043, endPoint y: 410, distance: 116.3
click at [1043, 410] on tr "Sunrise Residence SPE LTDA 512 - Gláucia Denise de Oliveira Souza Pereira Rua A…" at bounding box center [859, 433] width 1160 height 117
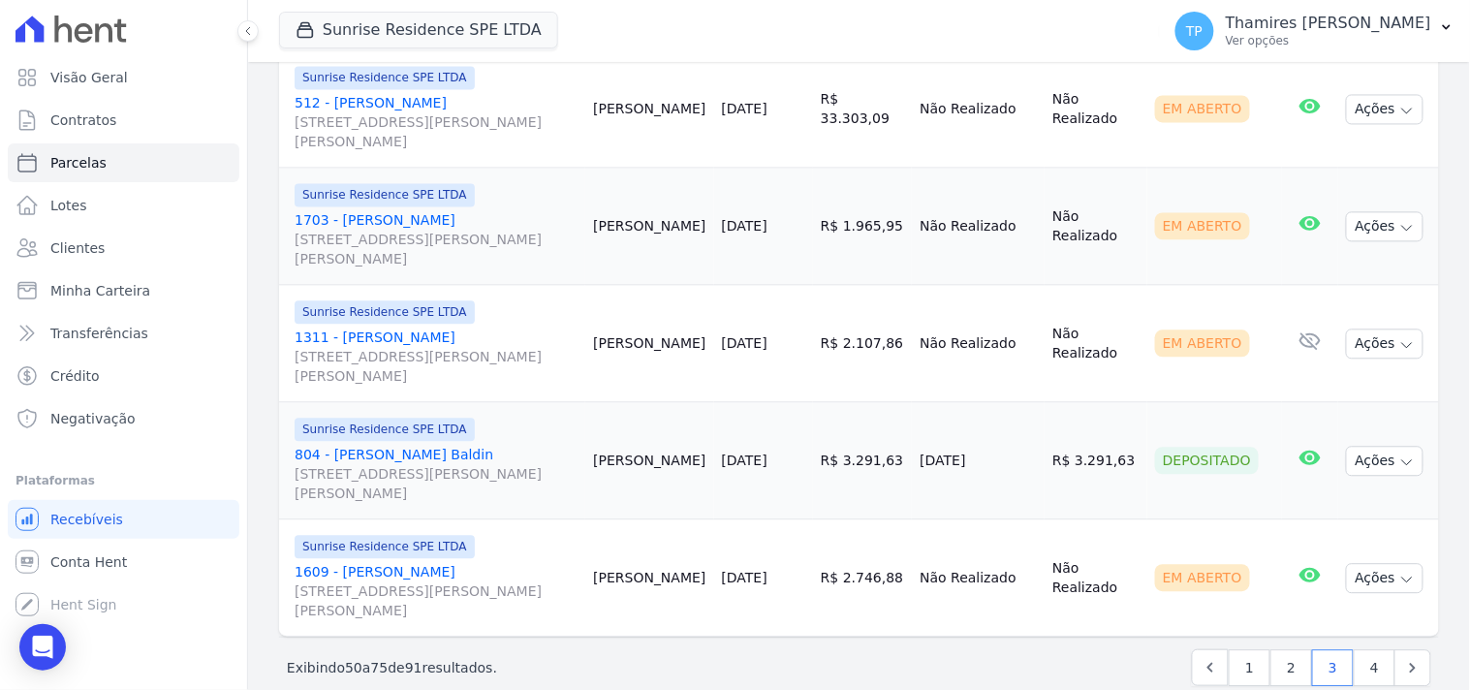
scroll to position [2920, 0]
drag, startPoint x: 909, startPoint y: 440, endPoint x: 1050, endPoint y: 430, distance: 141.8
click at [1051, 430] on tr "Sunrise Residence SPE LTDA 804 - Guilherme Bachesk Baldin Rua Anacleto Luiz de …" at bounding box center [859, 458] width 1160 height 117
click at [1373, 647] on link "4" at bounding box center [1375, 665] width 42 height 37
select select
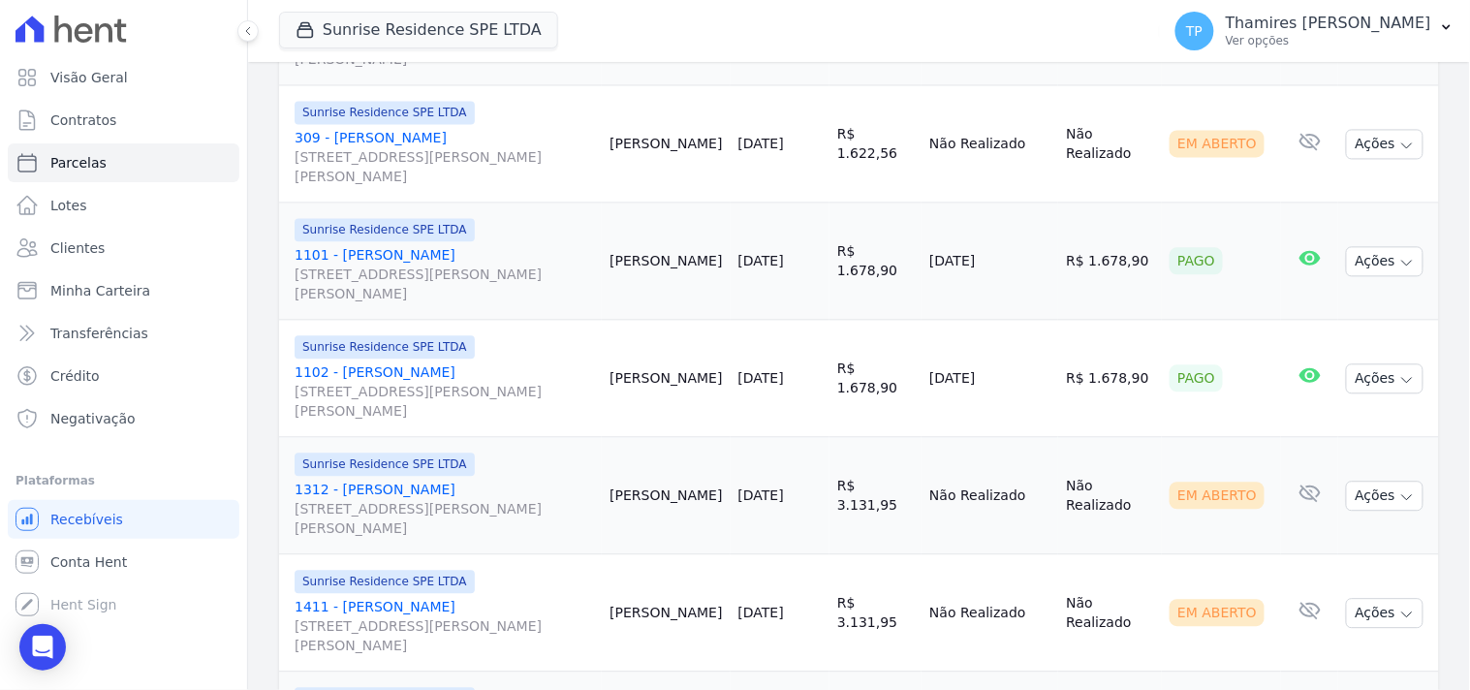
scroll to position [969, 0]
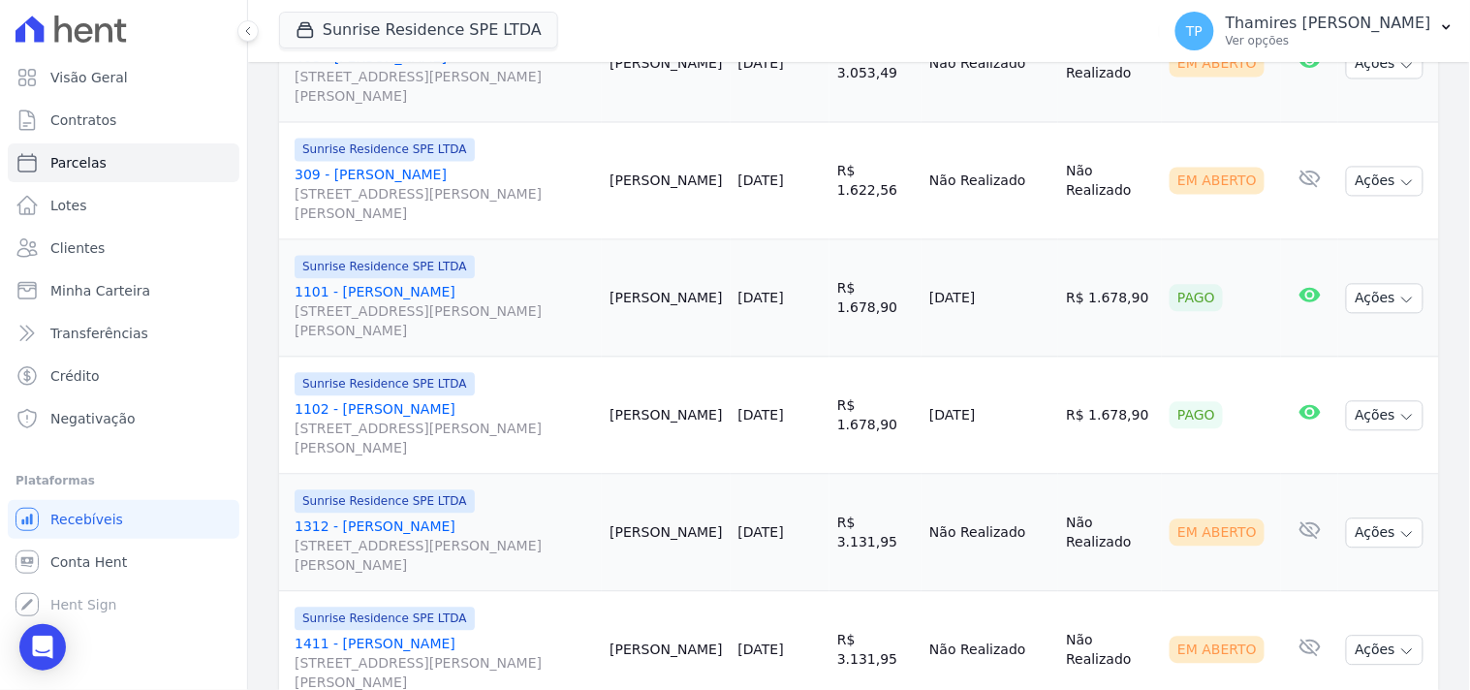
drag, startPoint x: 934, startPoint y: 288, endPoint x: 1027, endPoint y: 285, distance: 93.1
click at [1027, 285] on tr "Sunrise Residence SPE LTDA 1101 - Anderson Oler Rua Anacleto Luiz de Oliveira, …" at bounding box center [859, 298] width 1160 height 117
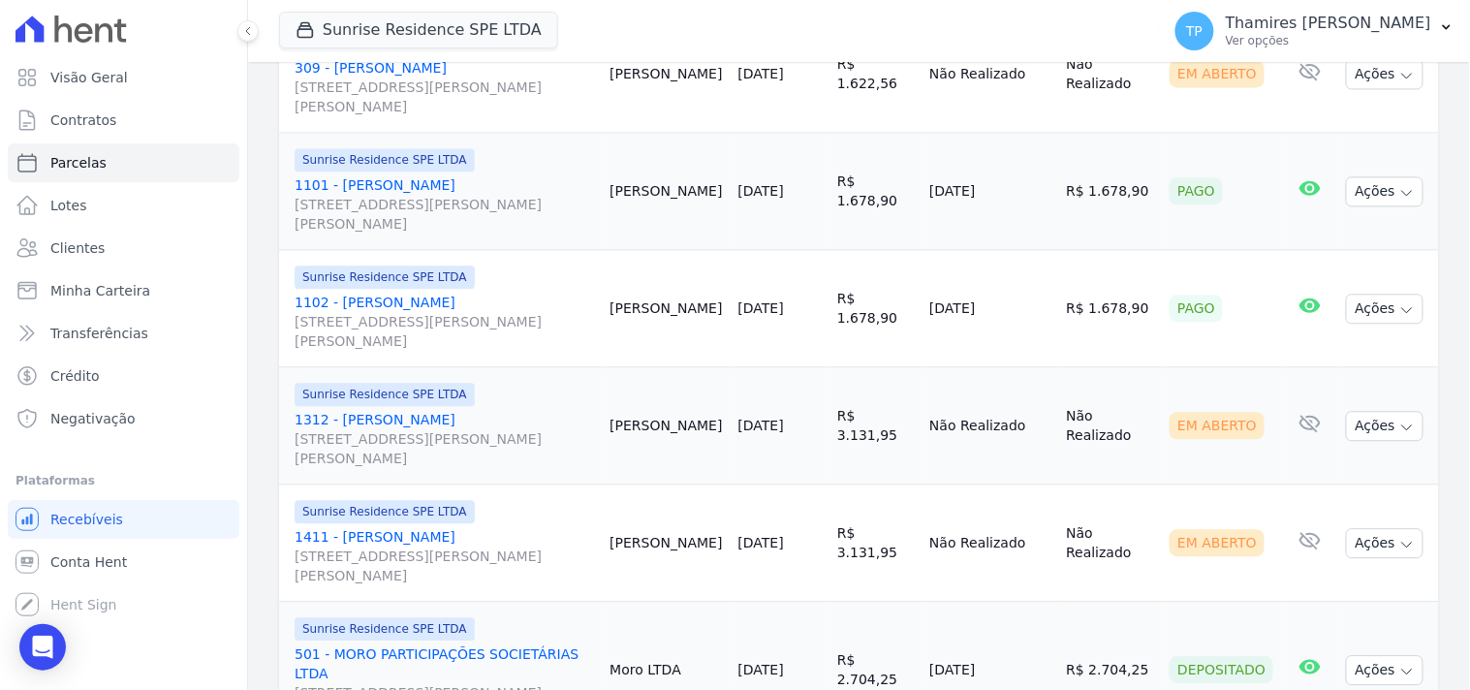
scroll to position [1184, 0]
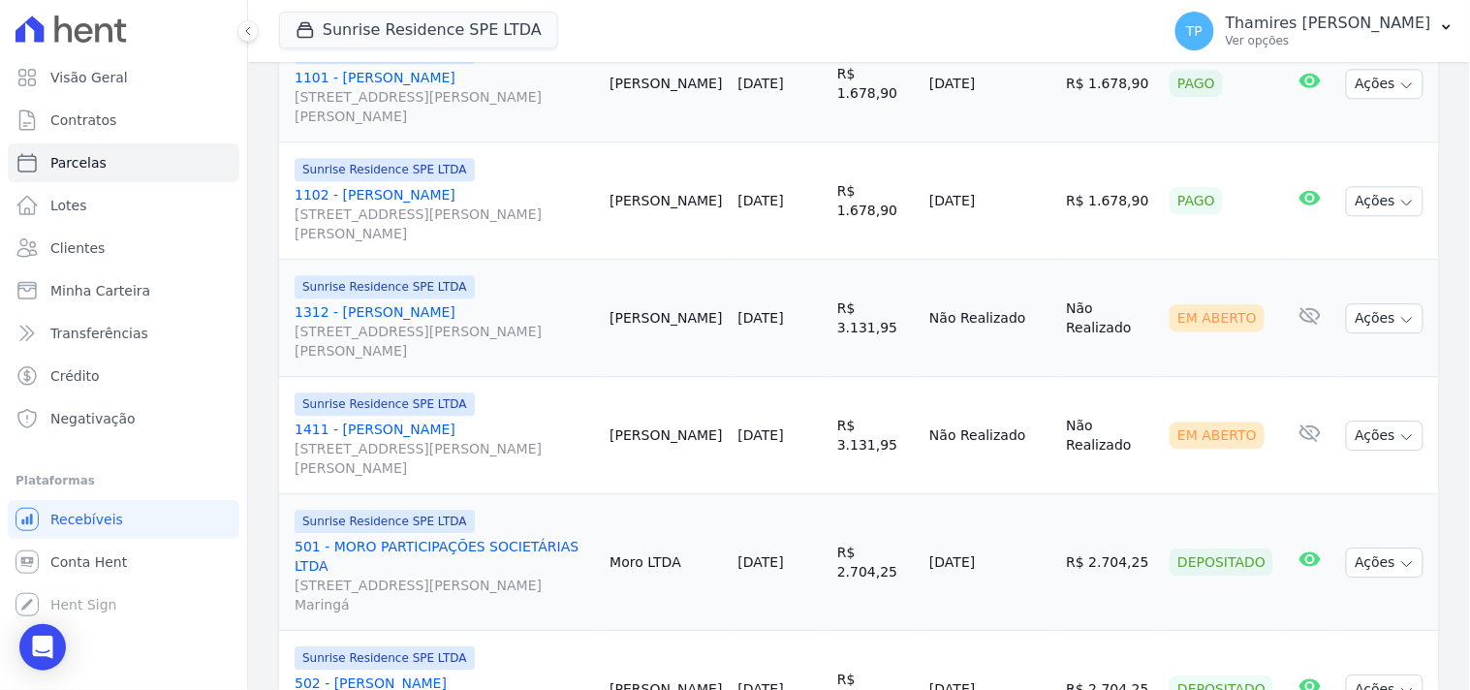
drag, startPoint x: 965, startPoint y: 179, endPoint x: 1044, endPoint y: 175, distance: 78.6
click at [1044, 175] on tr "Sunrise Residence SPE LTDA 1102 - Anderson Oler Rua Anacleto Luiz de Oliveira, …" at bounding box center [859, 200] width 1160 height 117
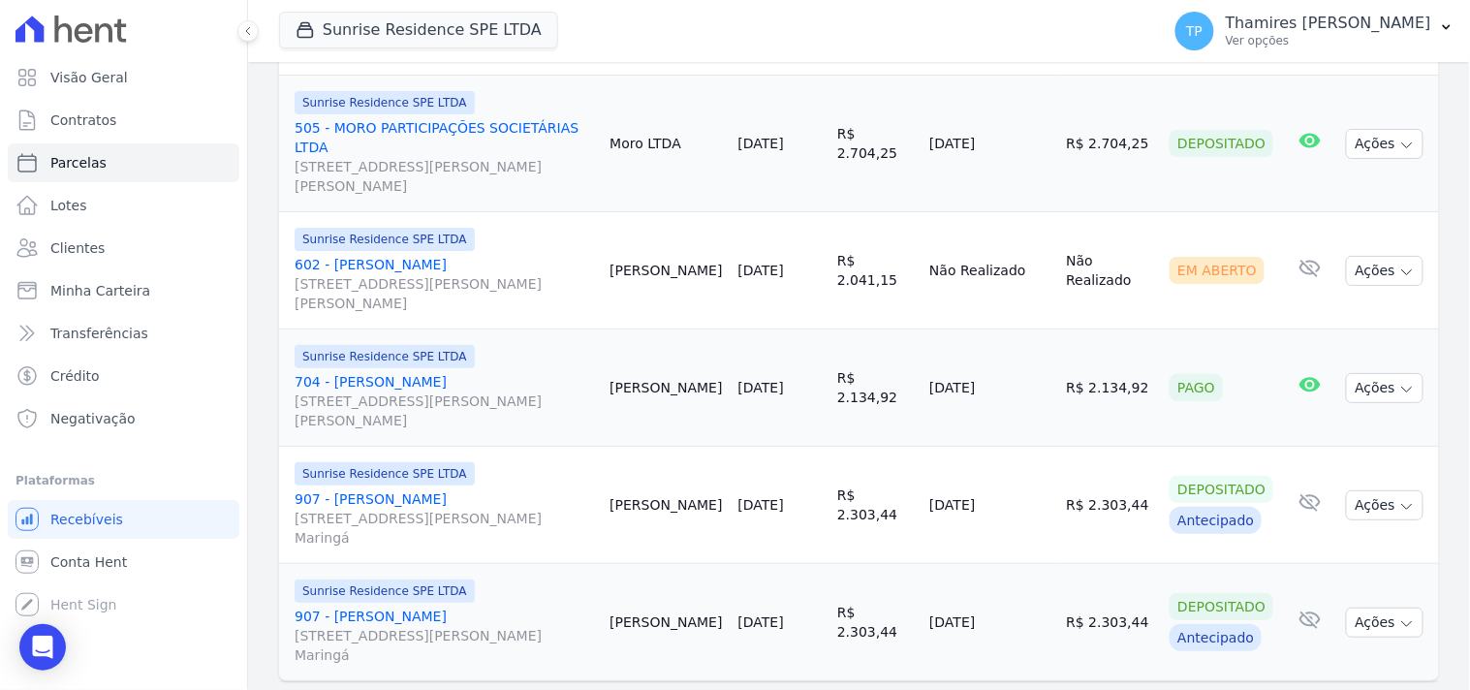
scroll to position [1864, 0]
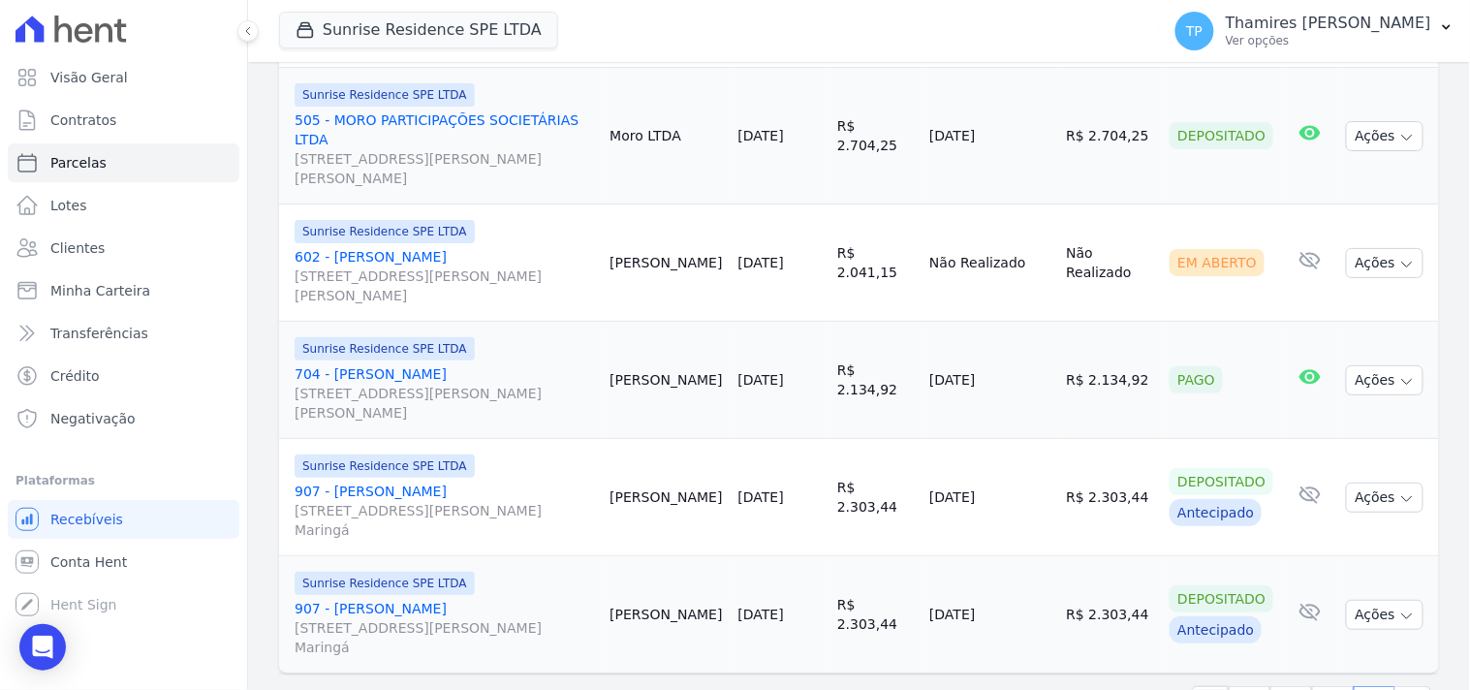
drag, startPoint x: 922, startPoint y: 304, endPoint x: 1011, endPoint y: 304, distance: 89.2
click at [1011, 322] on tr "Sunrise Residence SPE LTDA 704 - Danilo Damasceno Rua Anacleto Luiz de Oliveira…" at bounding box center [859, 380] width 1160 height 117
click at [1011, 322] on td "[DATE]" at bounding box center [990, 380] width 137 height 117
drag, startPoint x: 1019, startPoint y: 303, endPoint x: 941, endPoint y: 308, distance: 78.6
click at [941, 322] on td "[DATE]" at bounding box center [990, 380] width 137 height 117
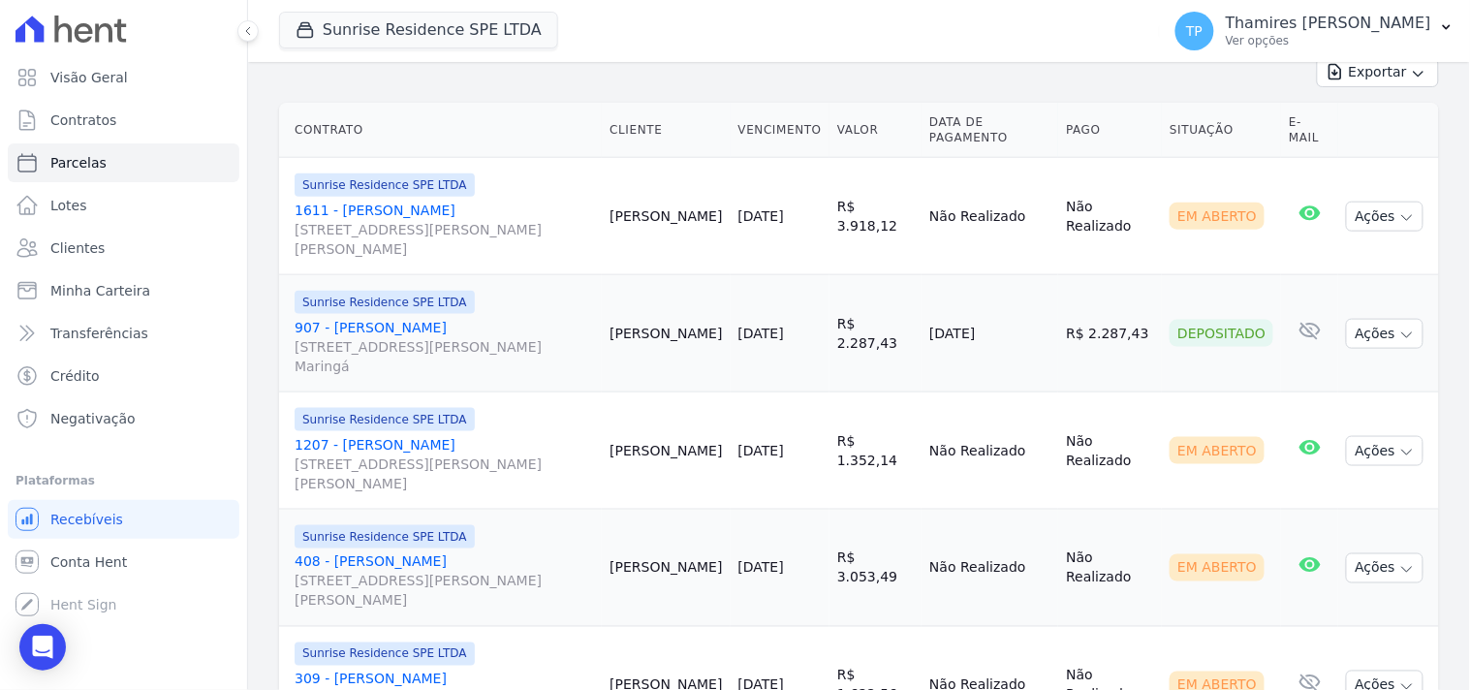
scroll to position [0, 0]
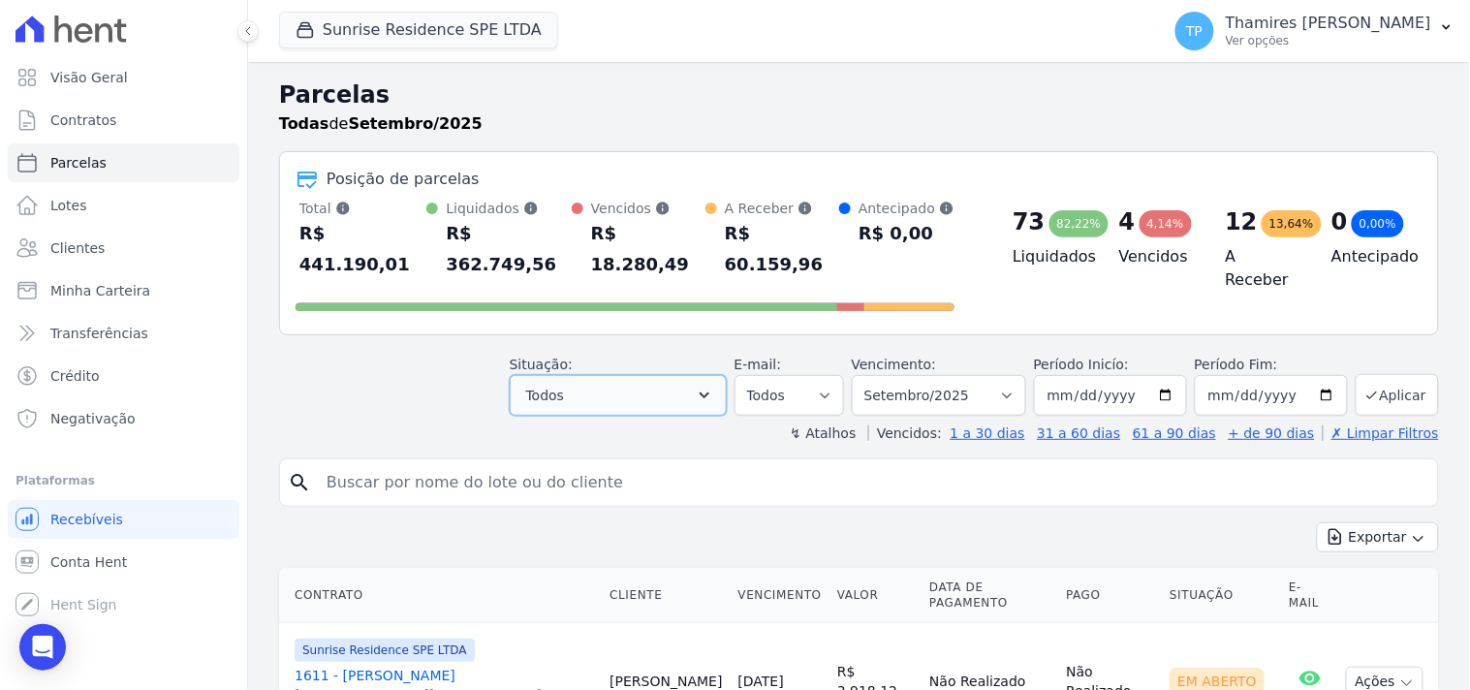
click at [564, 384] on span "Todos" at bounding box center [545, 395] width 38 height 23
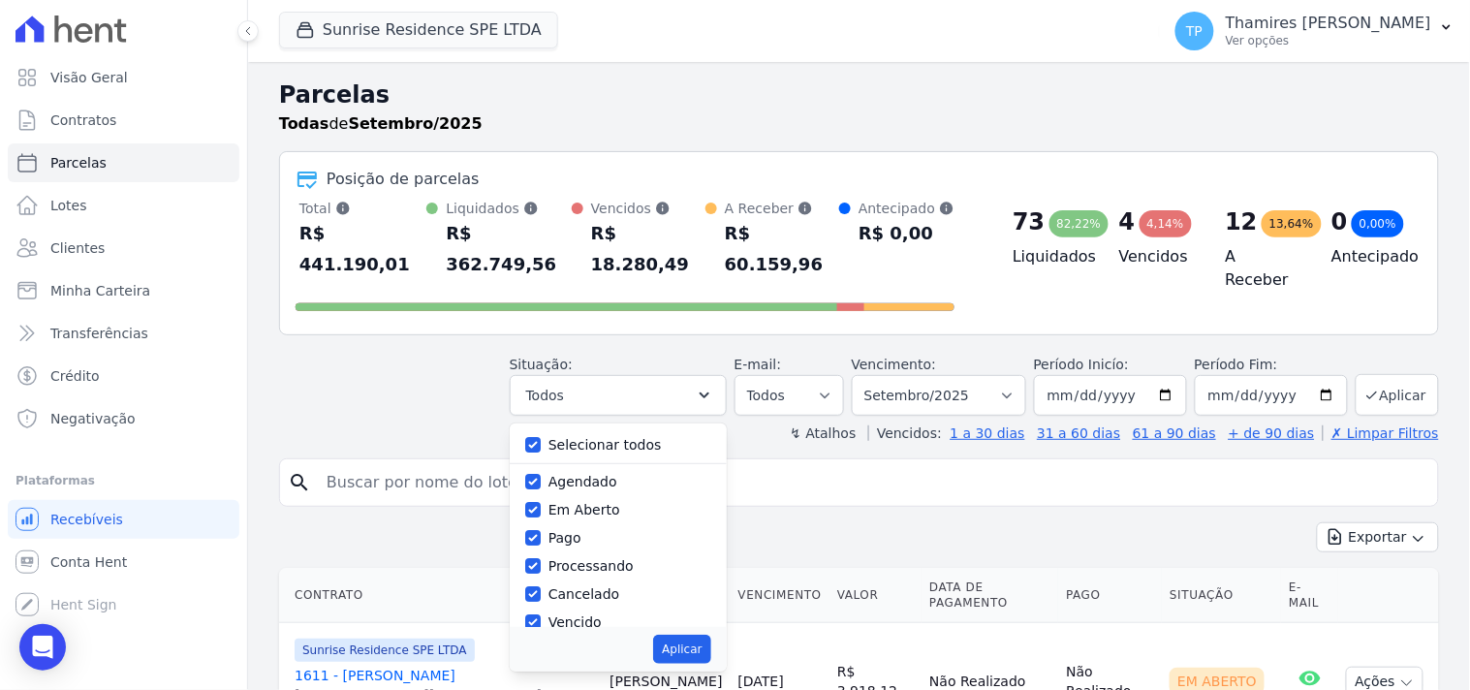
click at [563, 388] on header "Parcelas Todas de Setembro/2025 Posição de parcelas Total Soma das parcelas pag…" at bounding box center [859, 260] width 1160 height 365
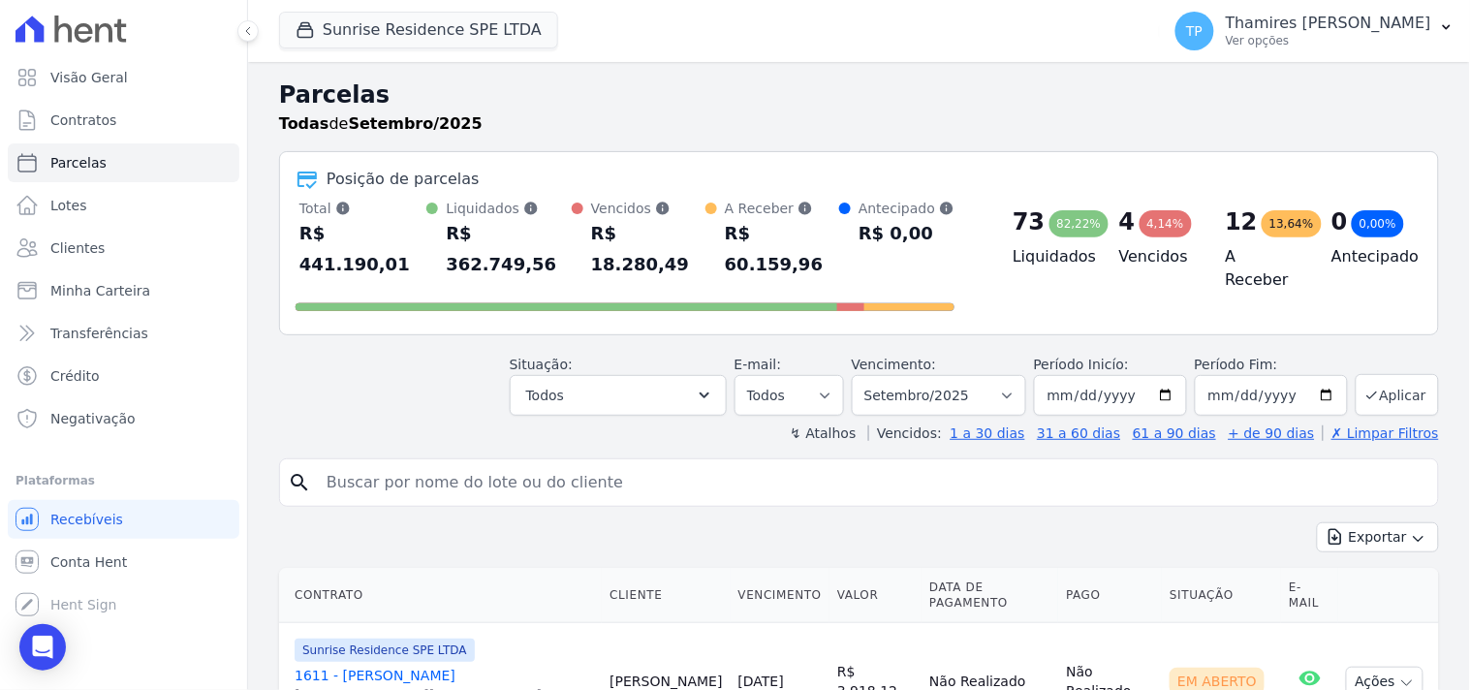
click at [563, 423] on div "↯ Atalhos Vencidos: 1 a 30 dias 31 a 60 dias 61 a 90 dias + de 90 dias ✗ Limpar…" at bounding box center [859, 432] width 1160 height 19
click at [586, 375] on button "Todos" at bounding box center [618, 395] width 217 height 41
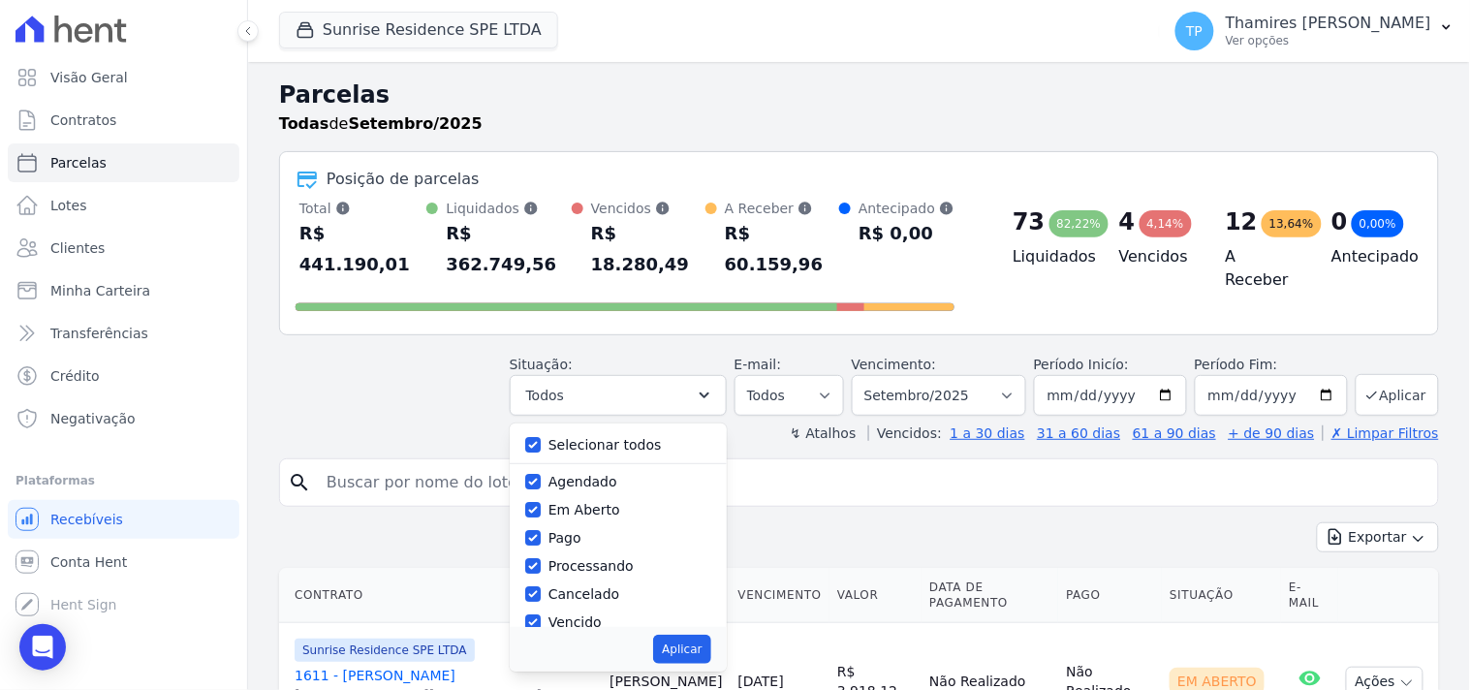
click at [580, 437] on label "Selecionar todos" at bounding box center [604, 445] width 113 height 16
click at [541, 437] on input "Selecionar todos" at bounding box center [533, 445] width 16 height 16
checkbox input "false"
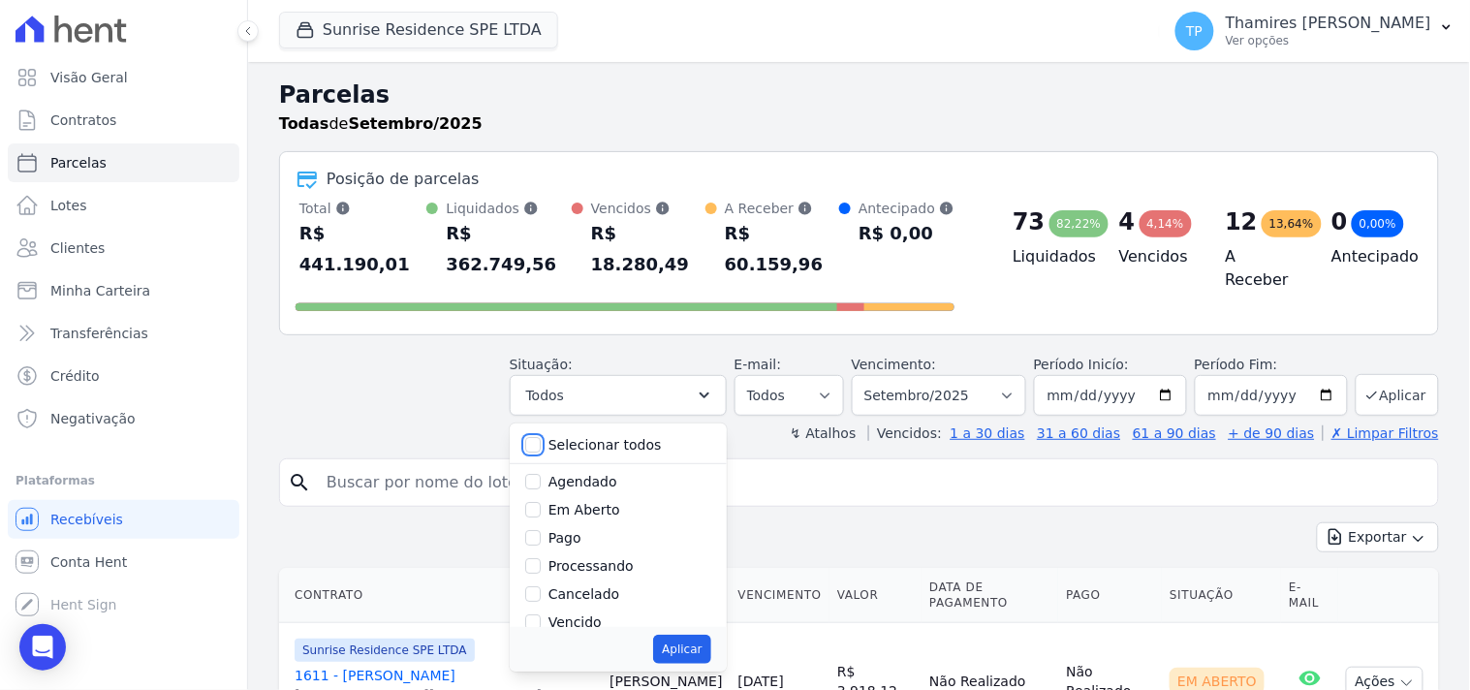
checkbox input "false"
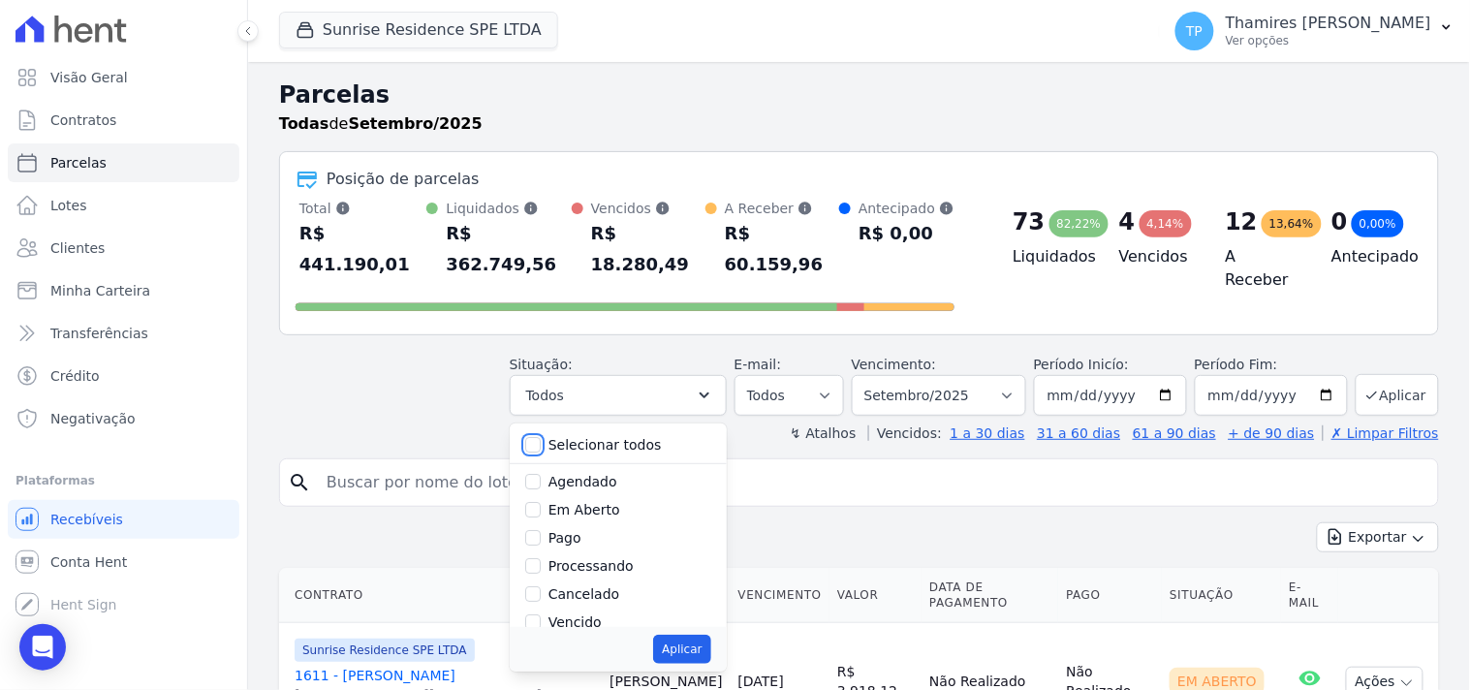
checkbox input "false"
click at [575, 530] on label "Pago" at bounding box center [564, 538] width 33 height 16
click at [541, 530] on input "Pago" at bounding box center [533, 538] width 16 height 16
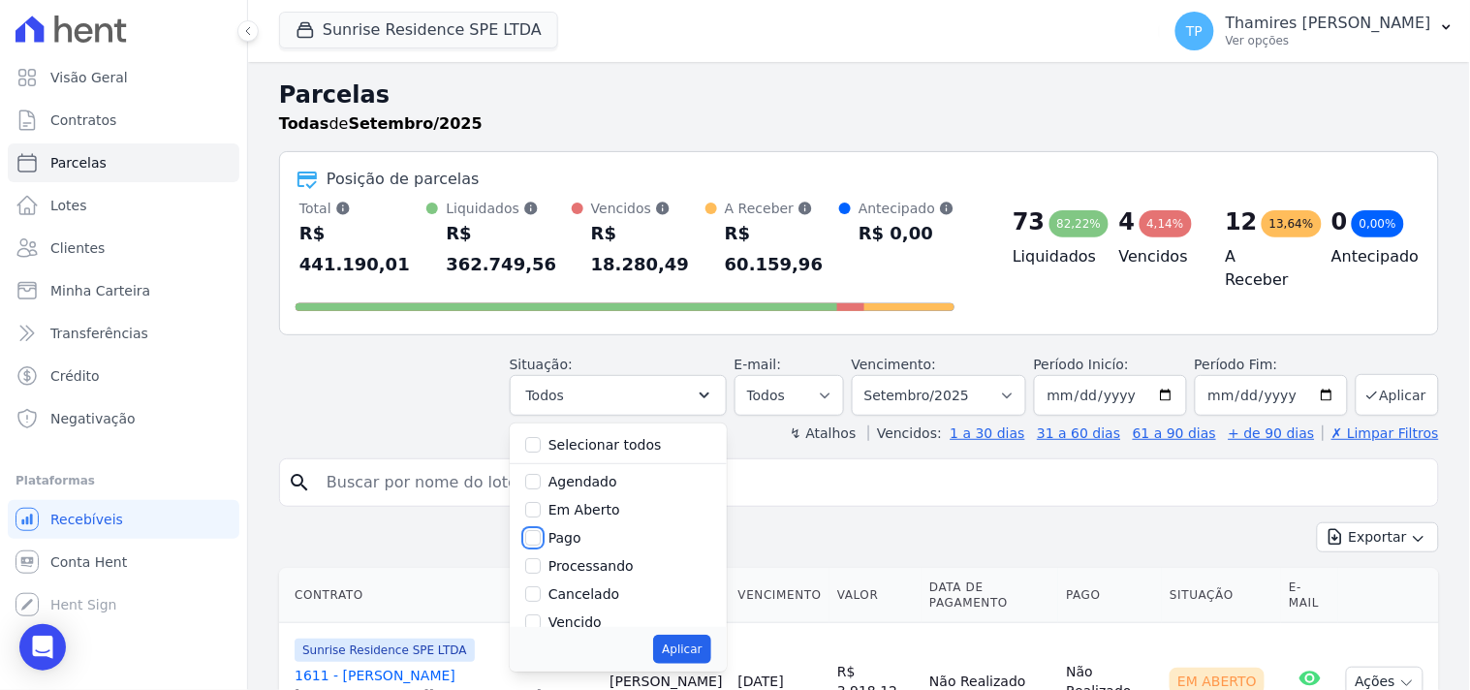
checkbox input "true"
click at [703, 635] on button "Aplicar" at bounding box center [681, 649] width 57 height 29
select select "paid"
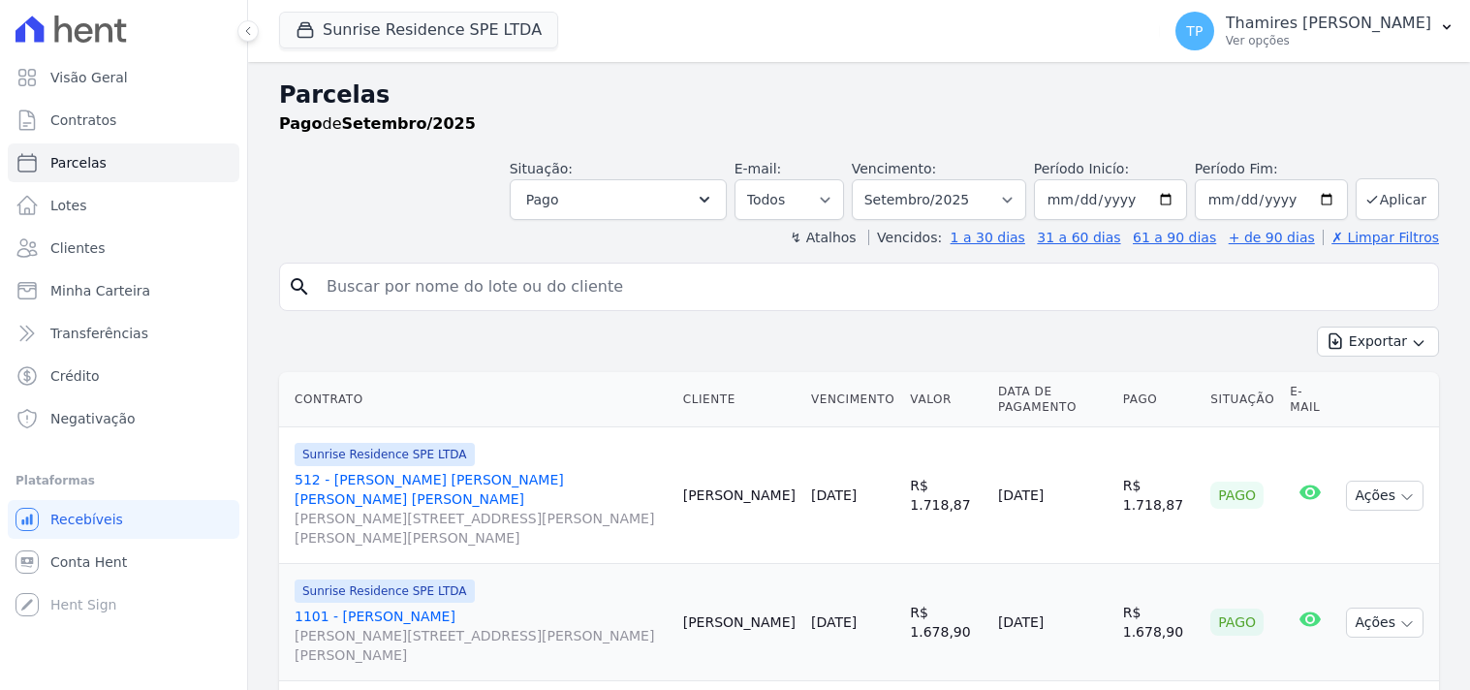
select select
click at [128, 160] on link "Parcelas" at bounding box center [124, 162] width 232 height 39
select select
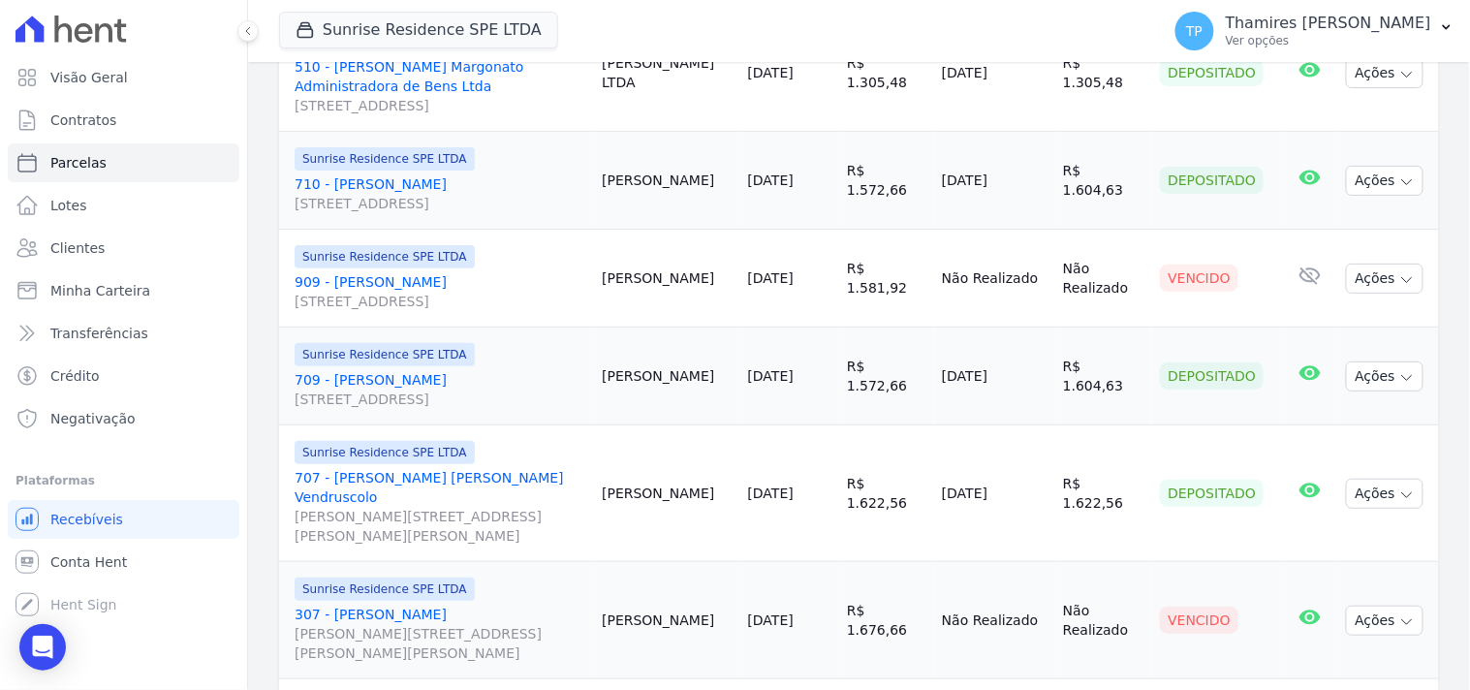
scroll to position [2745, 0]
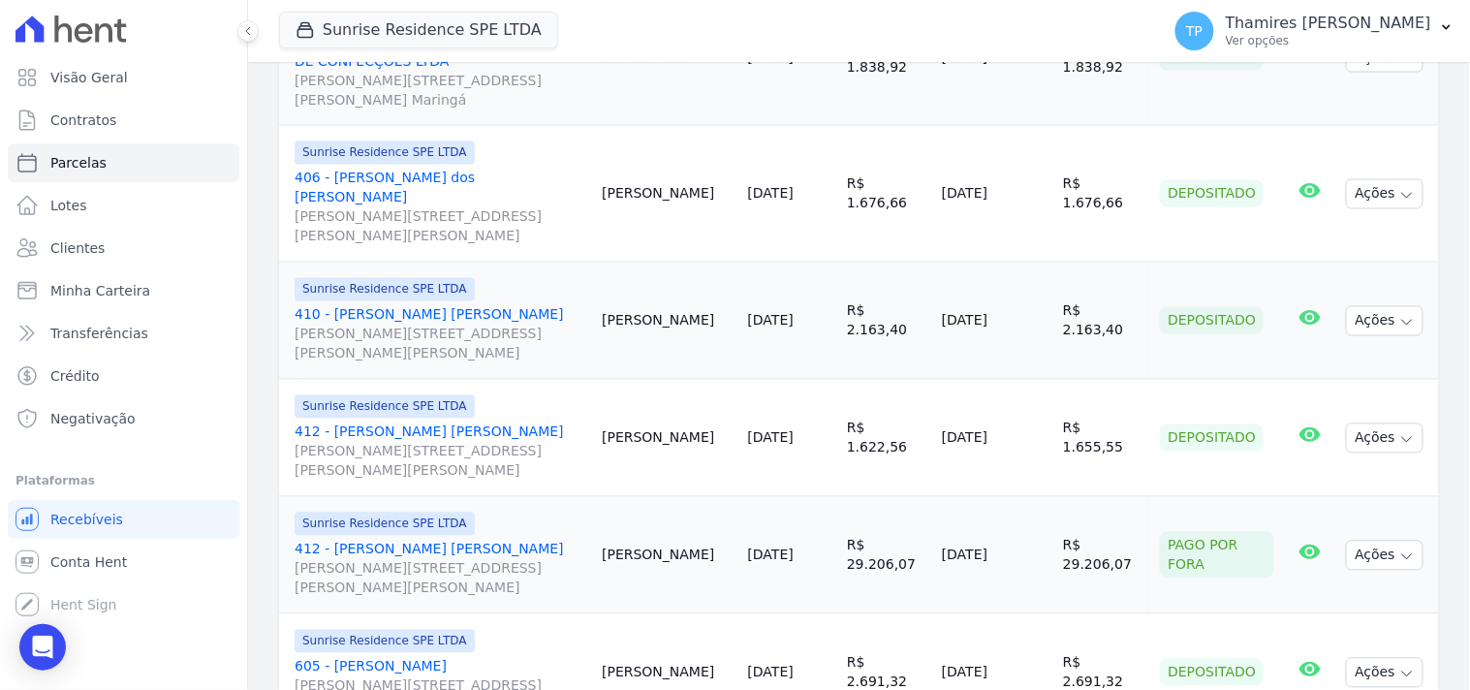
select select
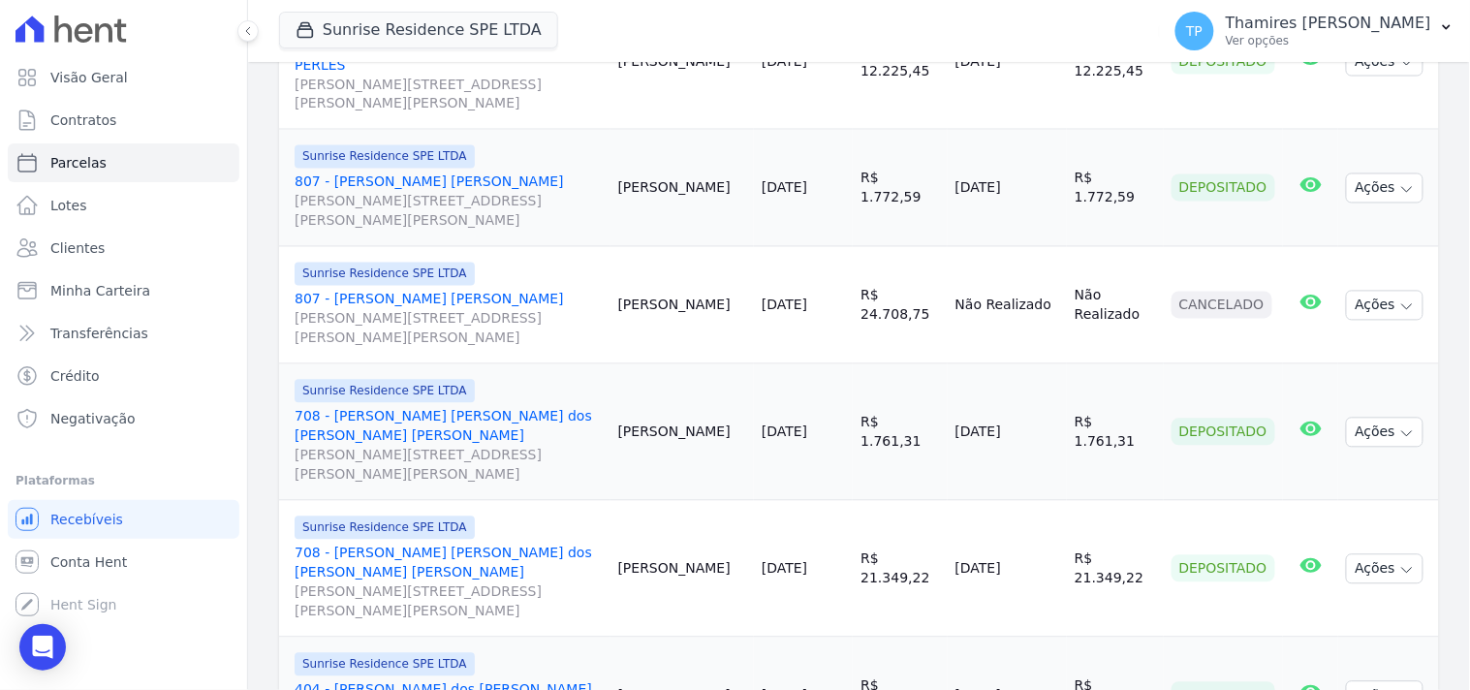
scroll to position [2920, 0]
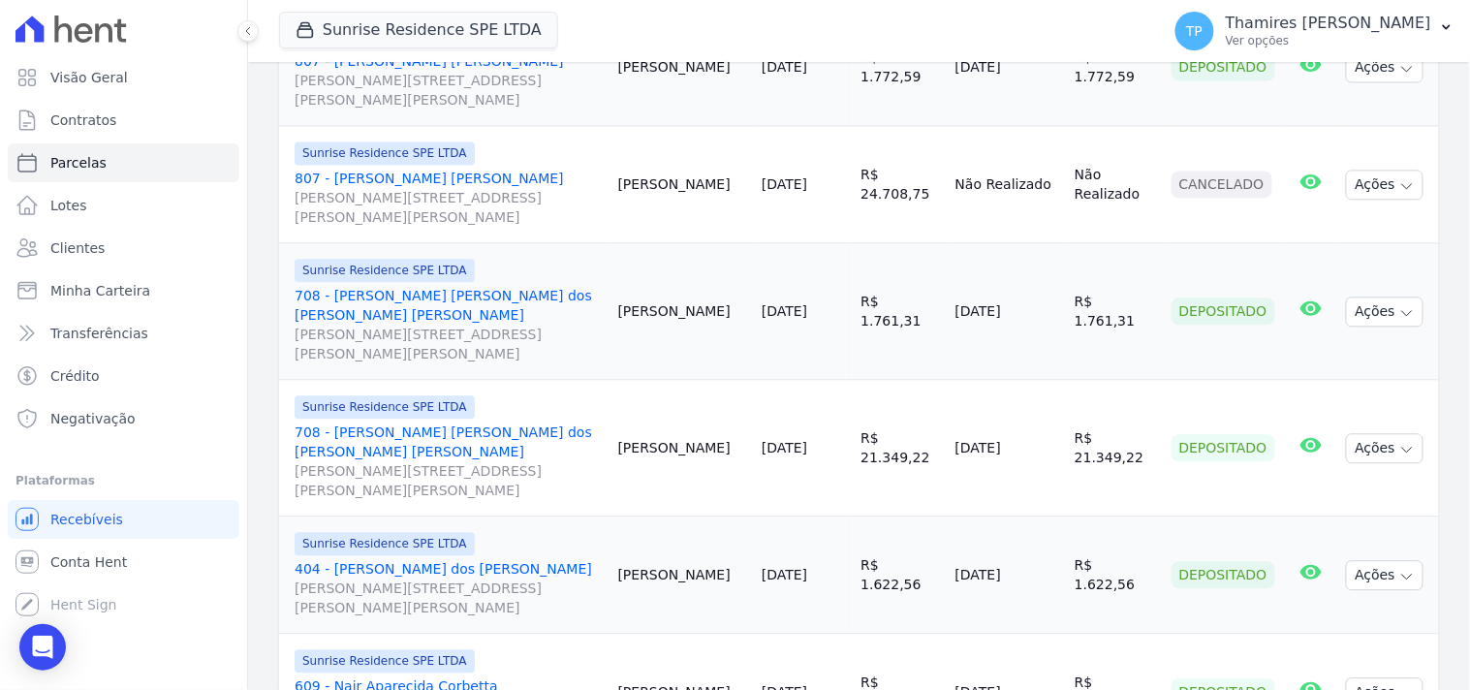
select select
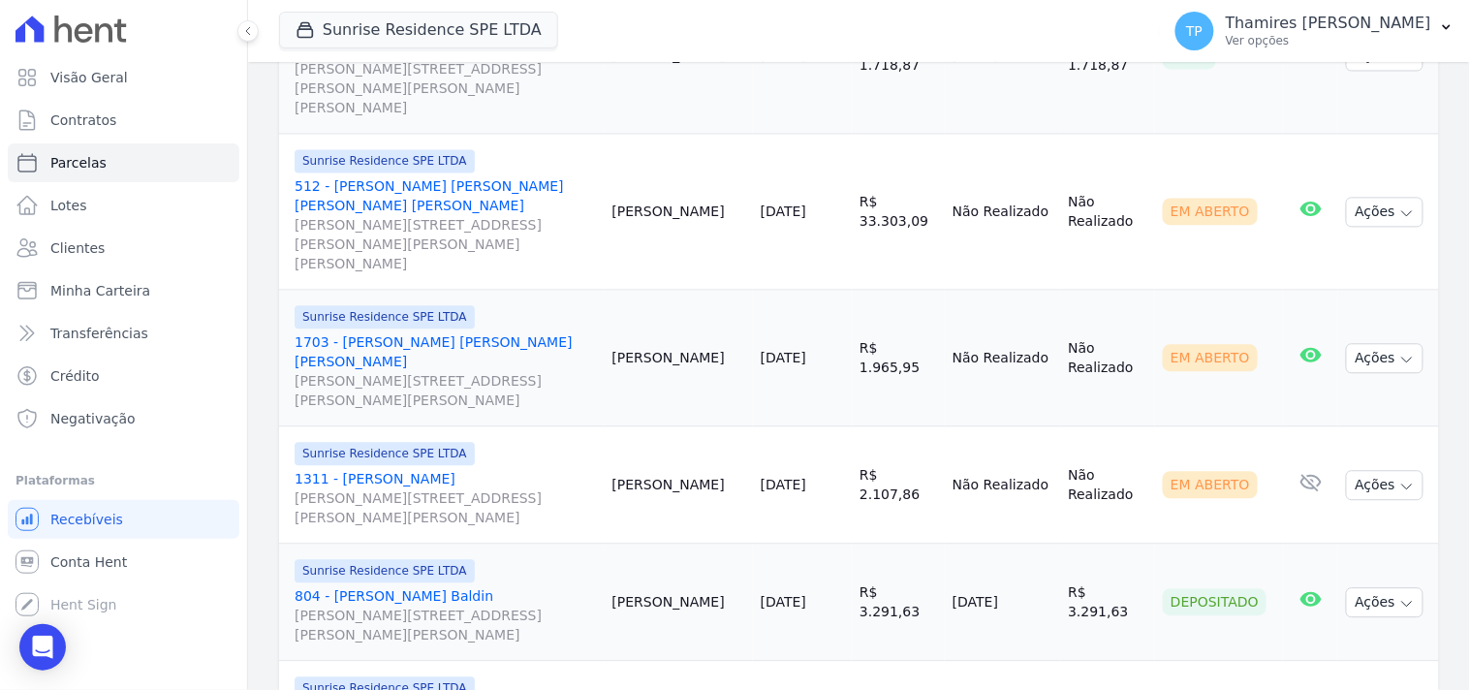
scroll to position [2920, 0]
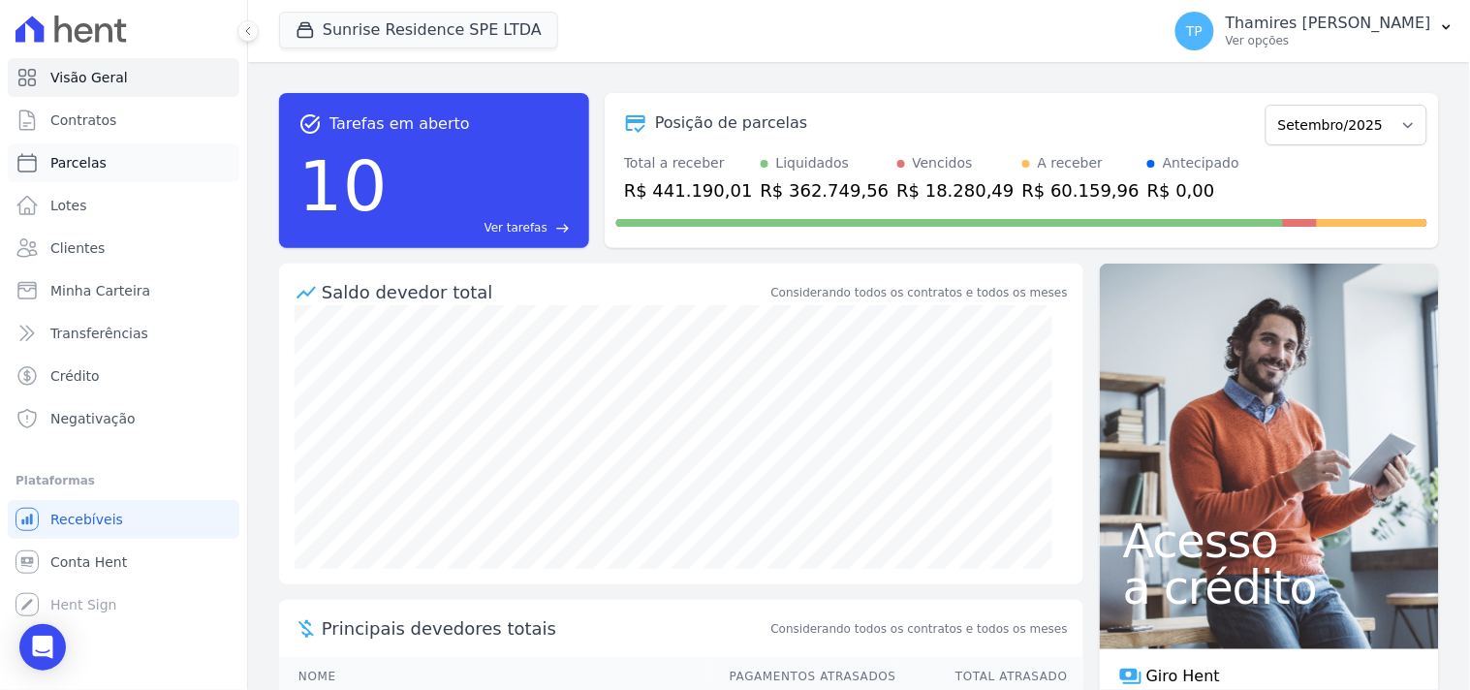
click at [70, 161] on span "Parcelas" at bounding box center [78, 162] width 56 height 19
select select
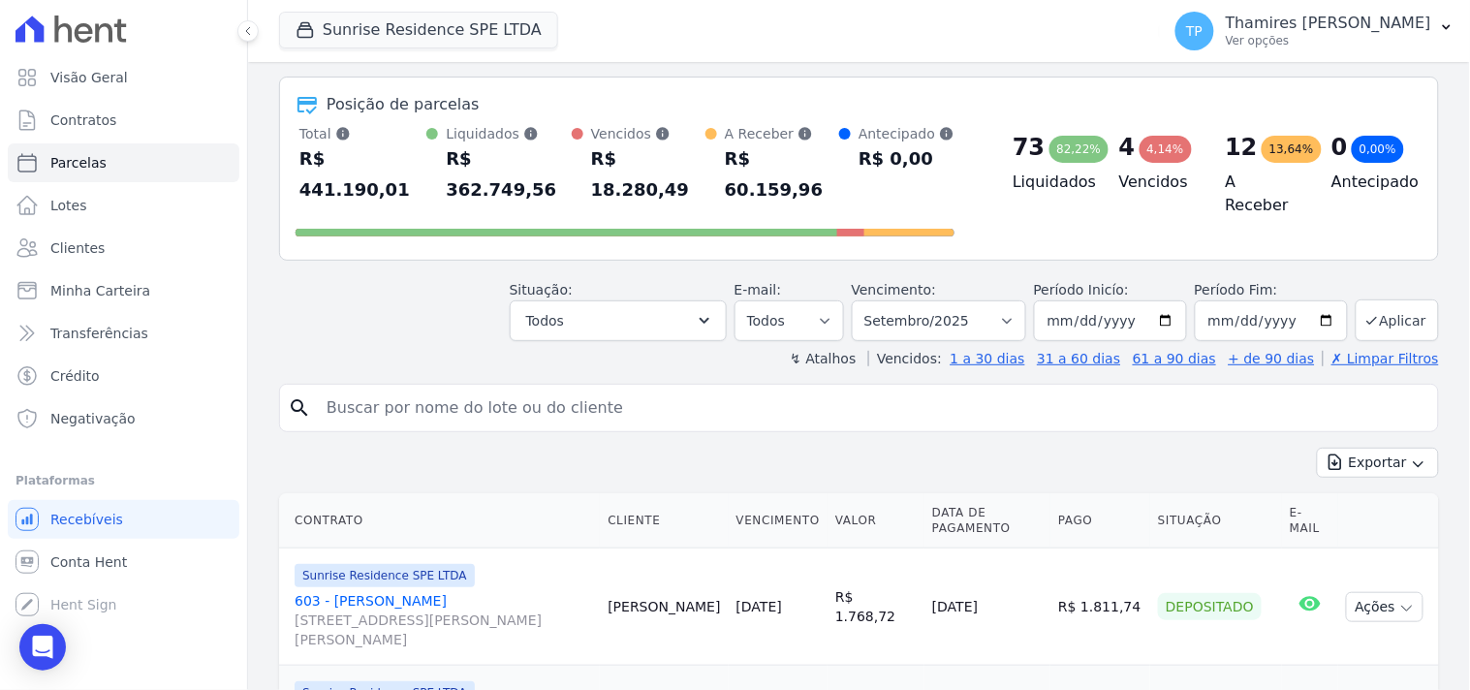
scroll to position [108, 0]
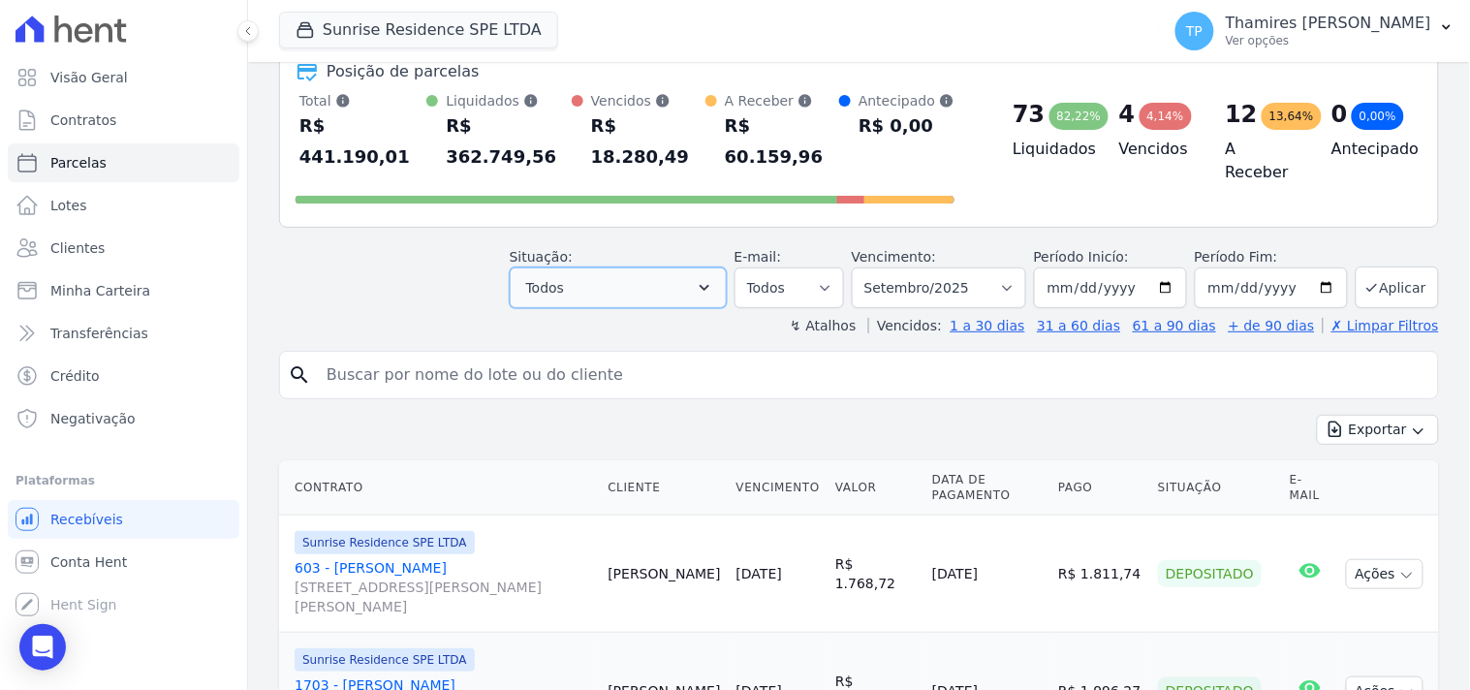
click at [621, 267] on button "Todos" at bounding box center [618, 287] width 217 height 41
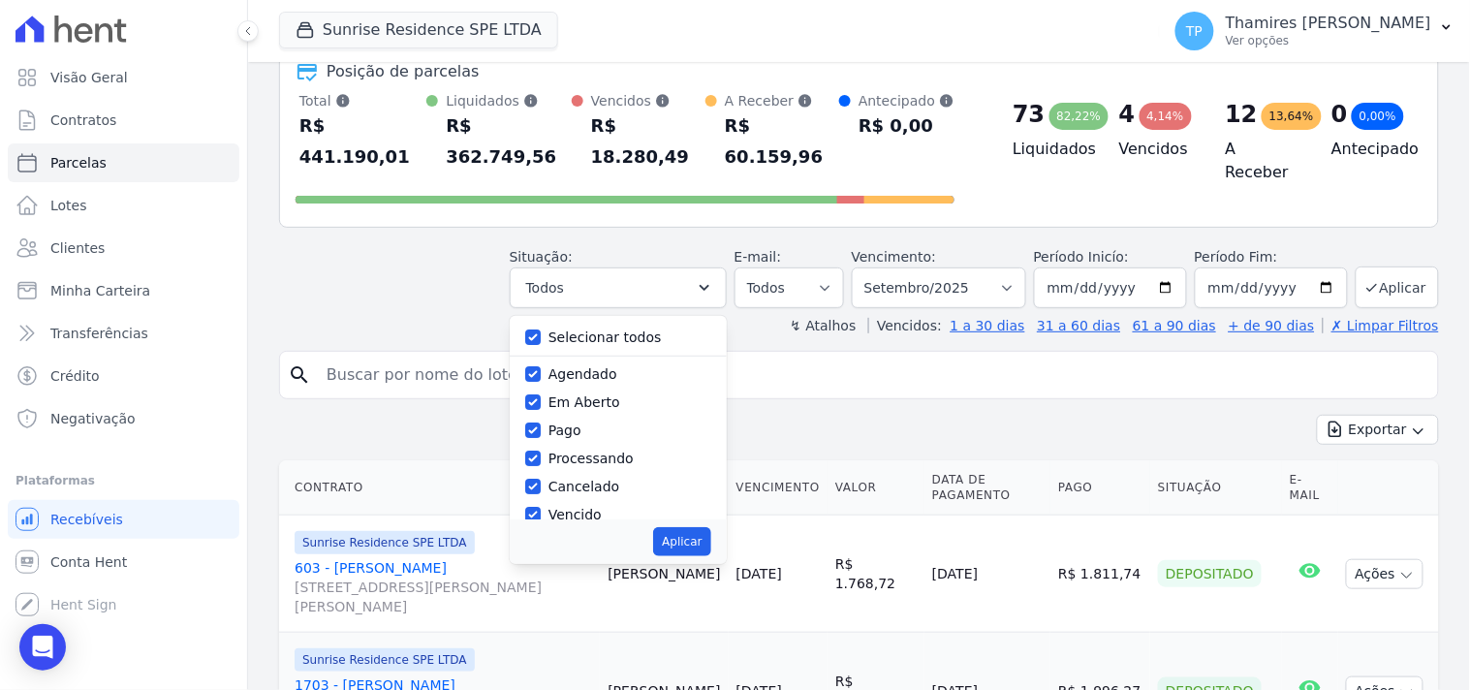
click at [606, 328] on div "Selecionar todos" at bounding box center [604, 338] width 113 height 20
drag, startPoint x: 592, startPoint y: 307, endPoint x: 595, endPoint y: 342, distance: 35.0
click at [593, 329] on label "Selecionar todos" at bounding box center [604, 337] width 113 height 16
click at [541, 329] on input "Selecionar todos" at bounding box center [533, 337] width 16 height 16
checkbox input "false"
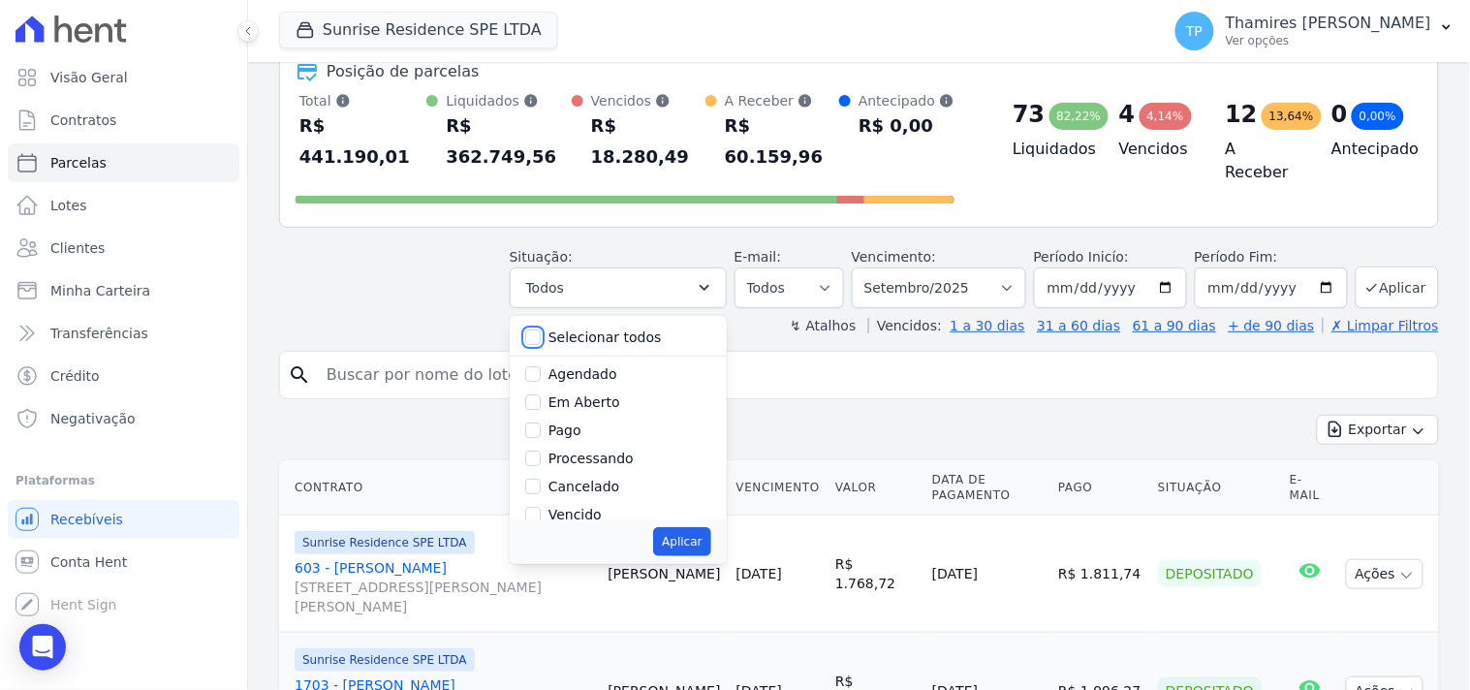
checkbox input "false"
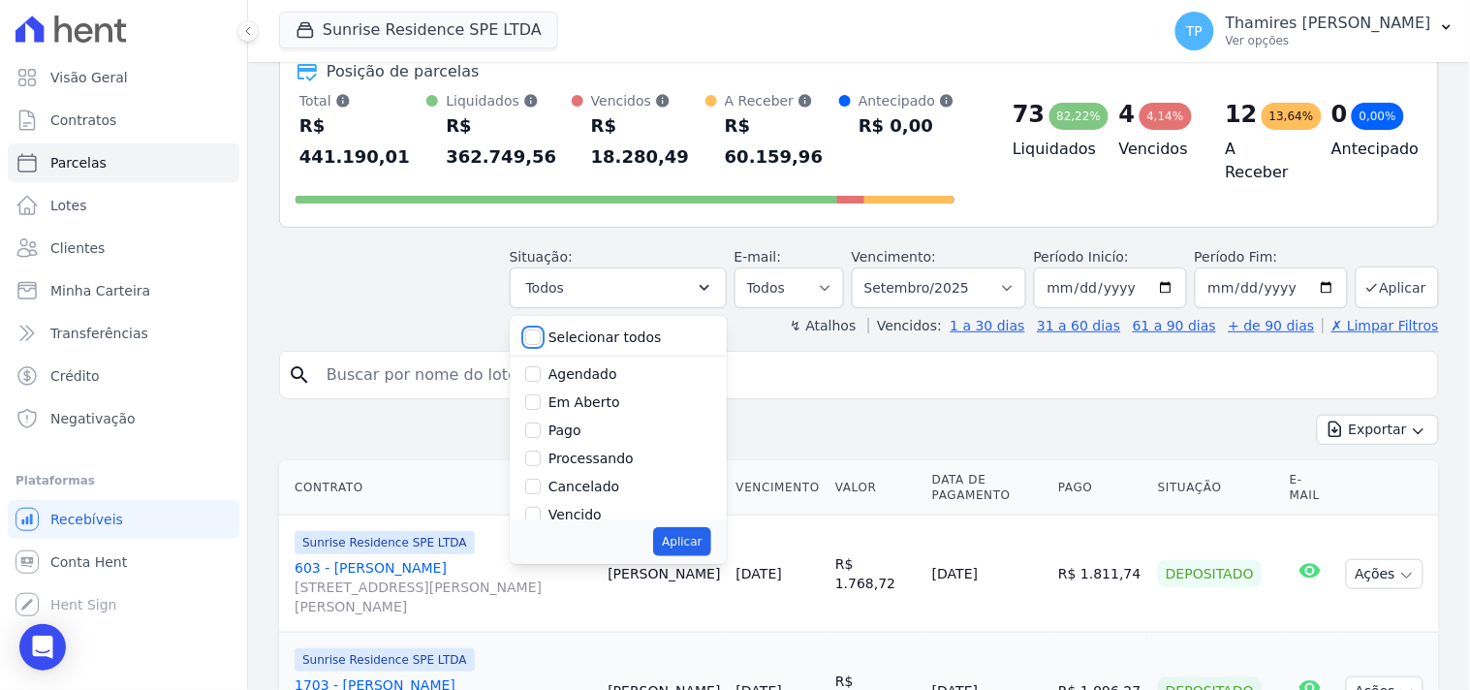
checkbox input "false"
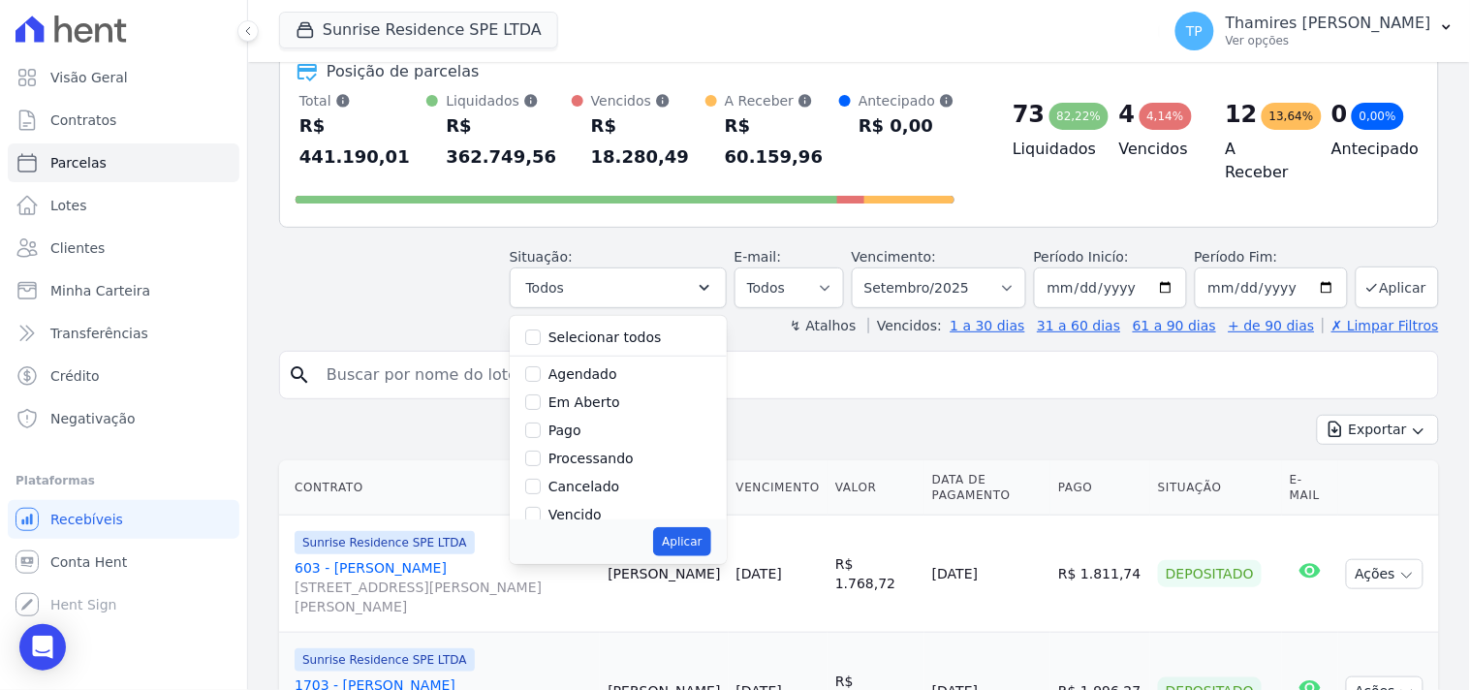
click at [568, 423] on label "Pago" at bounding box center [564, 431] width 33 height 16
click at [541, 423] on input "Pago" at bounding box center [533, 431] width 16 height 16
checkbox input "true"
click at [602, 427] on label "Transferindo" at bounding box center [590, 435] width 84 height 16
click at [541, 427] on input "Transferindo" at bounding box center [533, 435] width 16 height 16
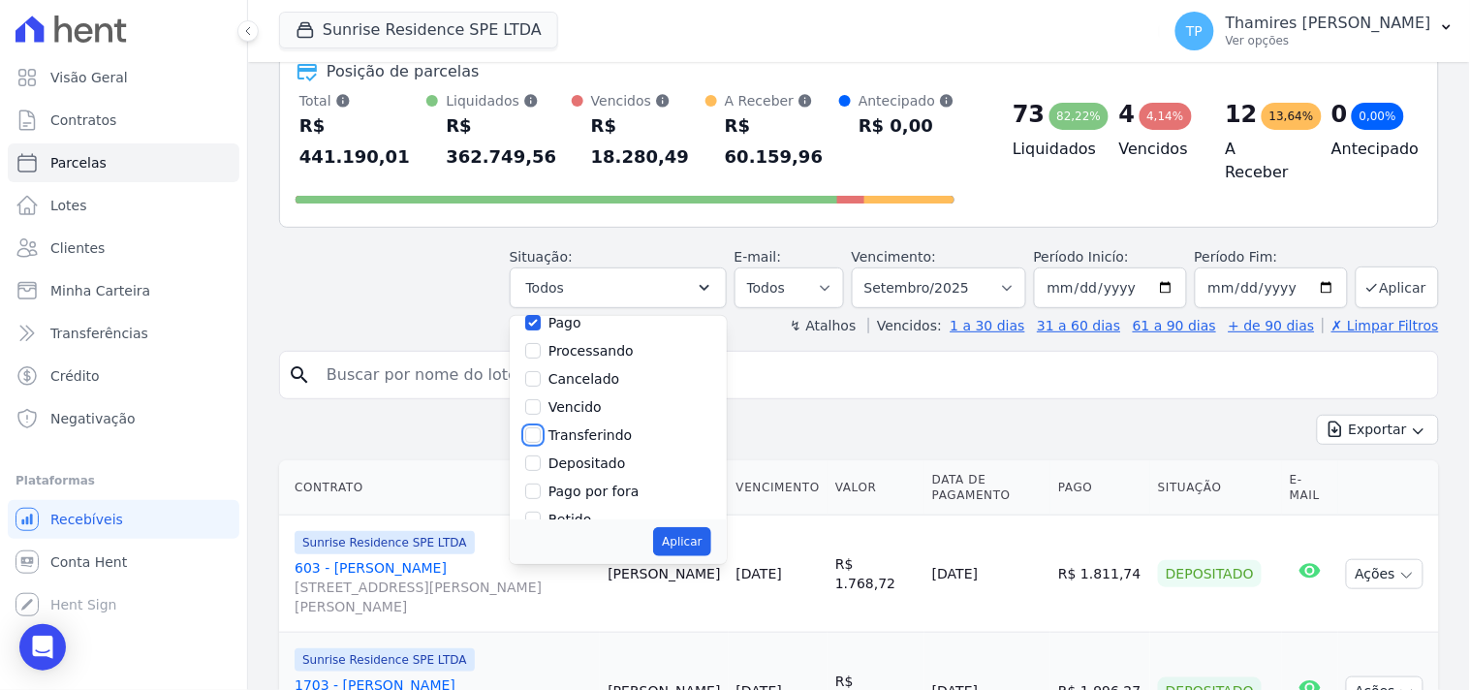
checkbox input "true"
click at [710, 527] on button "Aplicar" at bounding box center [681, 541] width 57 height 29
select select "paid"
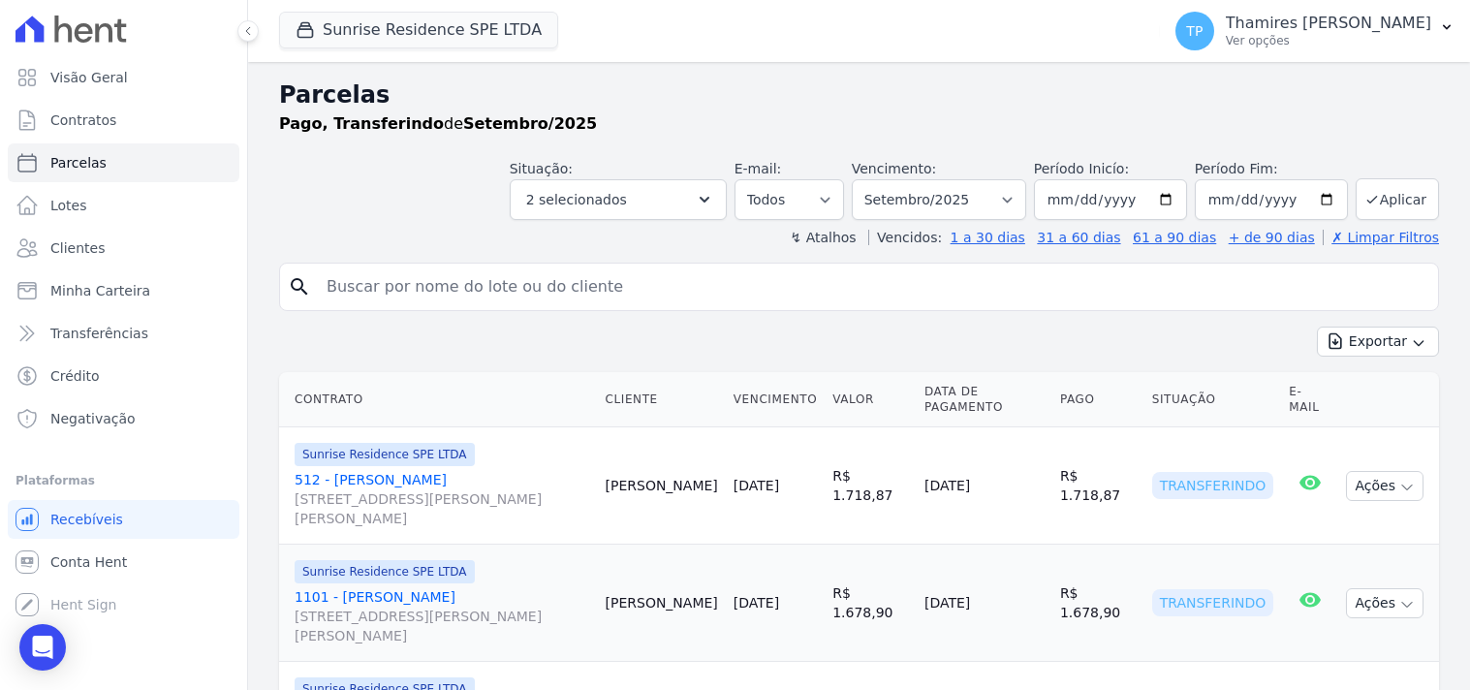
select select
